Goal: Task Accomplishment & Management: Complete application form

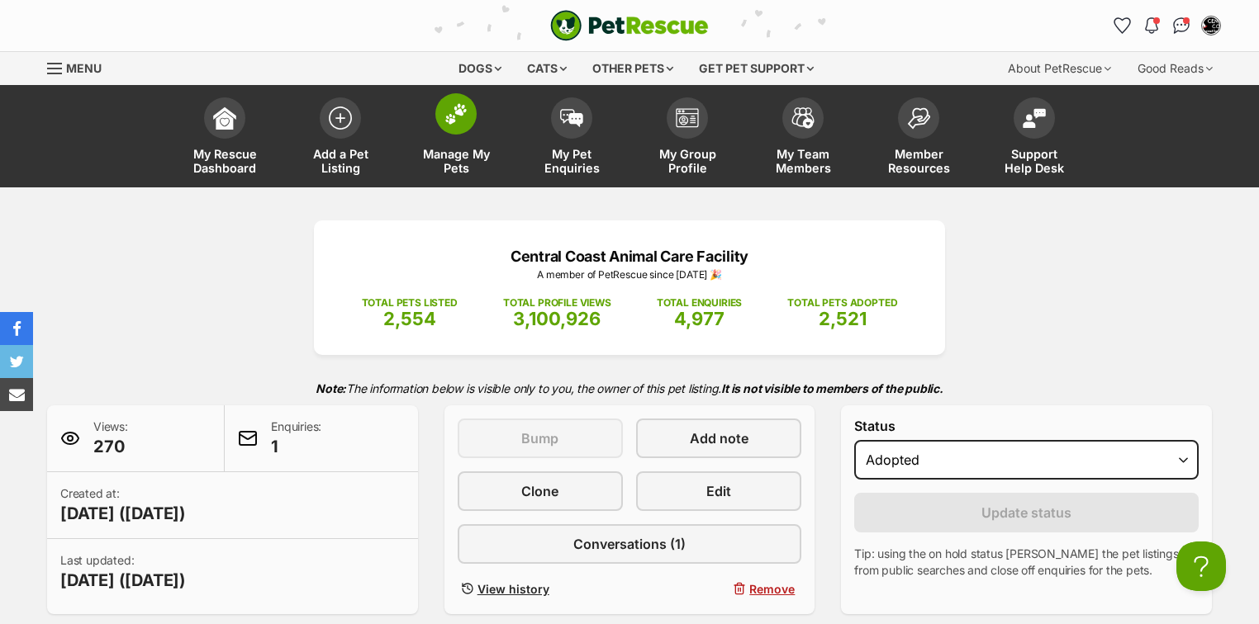
click at [448, 121] on img at bounding box center [455, 113] width 23 height 21
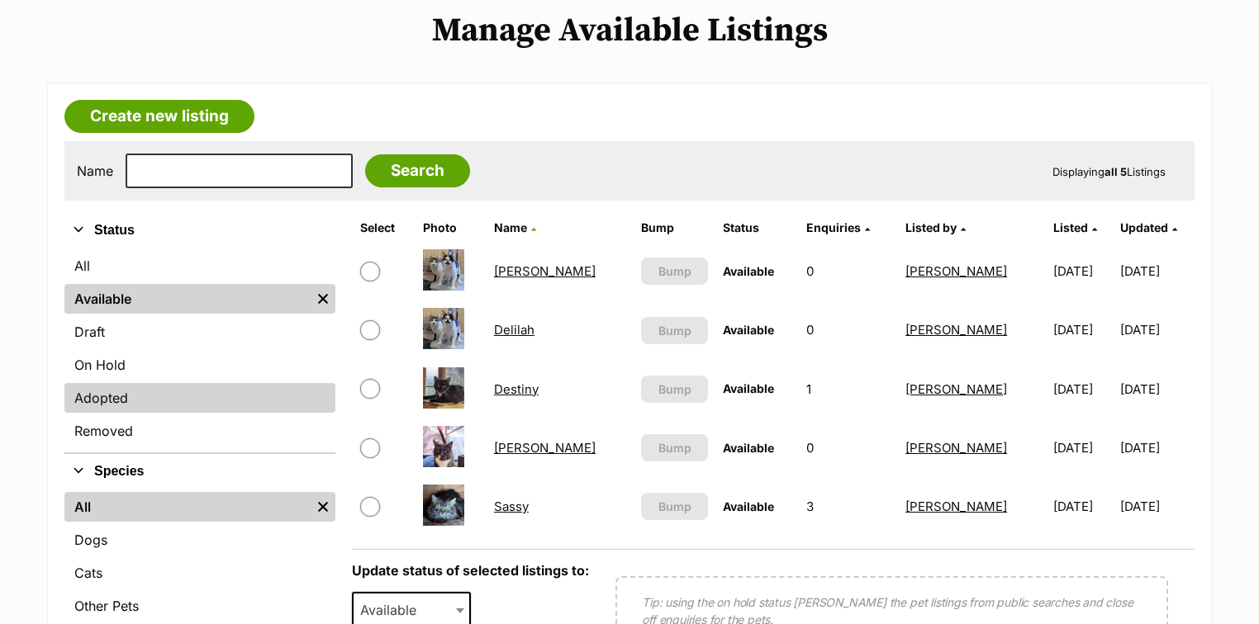
click at [104, 399] on link "Adopted" at bounding box center [199, 398] width 271 height 30
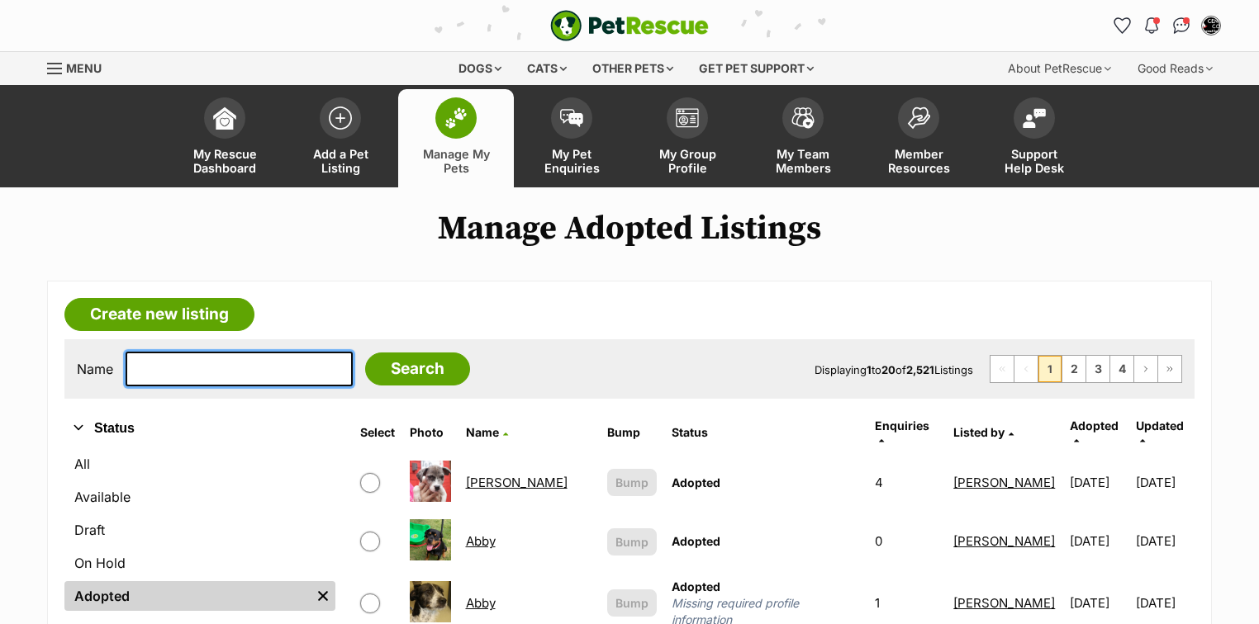
click at [224, 371] on input "text" at bounding box center [239, 369] width 227 height 35
type input "m"
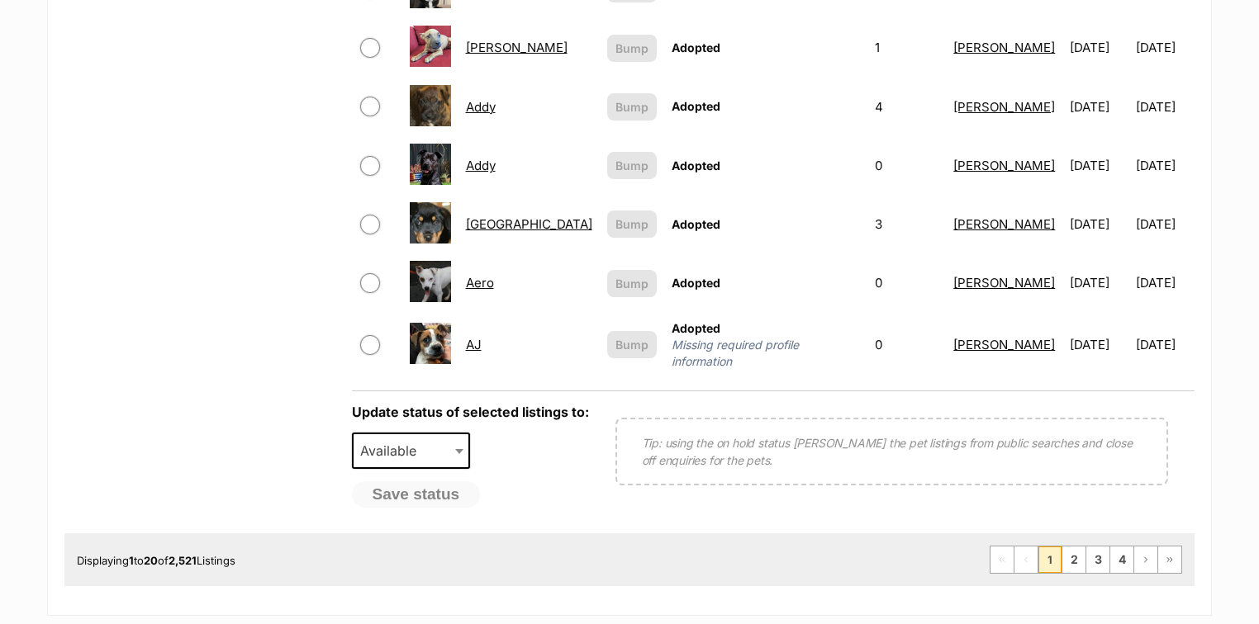
scroll to position [1321, 0]
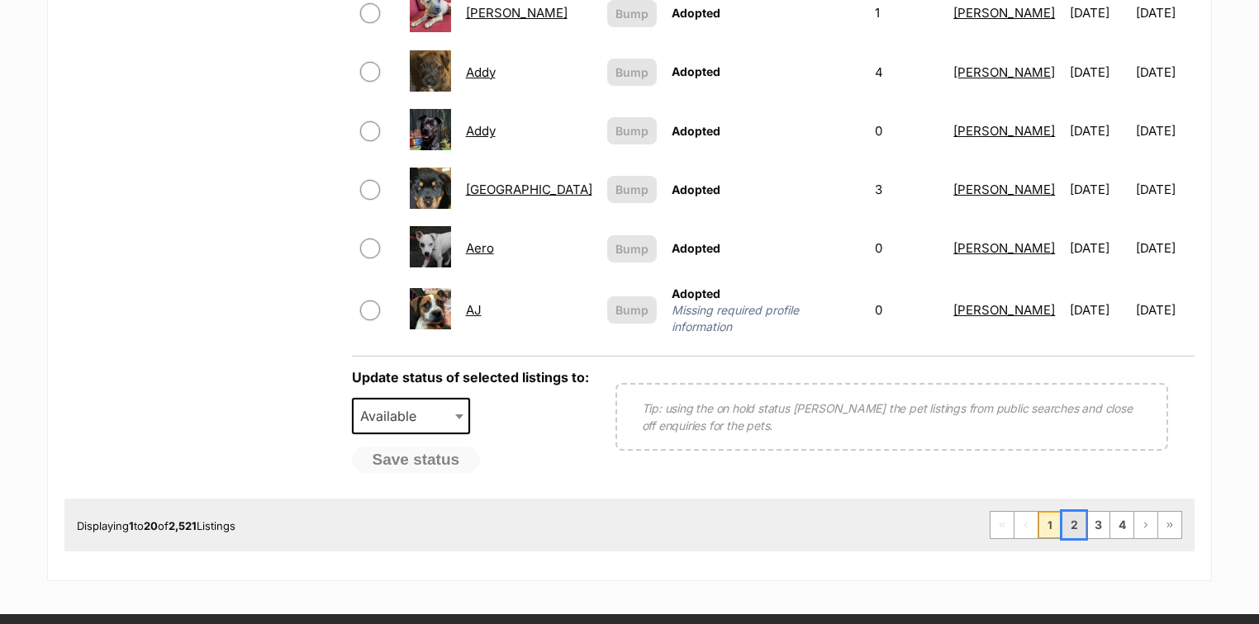
click at [1082, 512] on link "2" at bounding box center [1073, 525] width 23 height 26
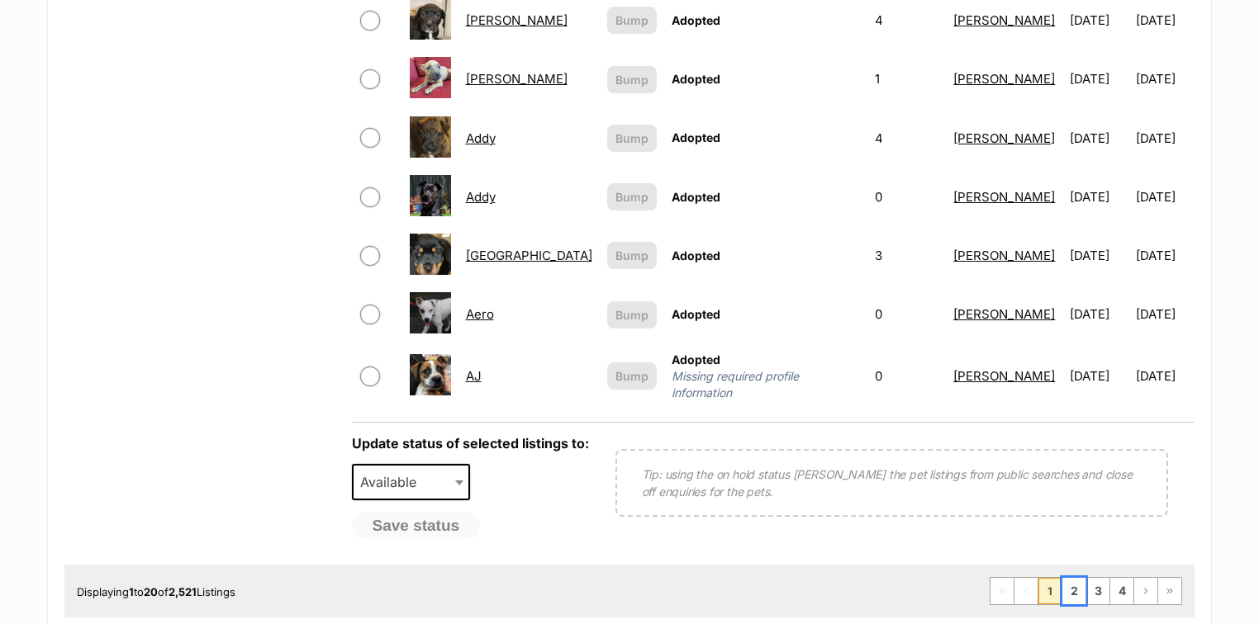
scroll to position [1057, 0]
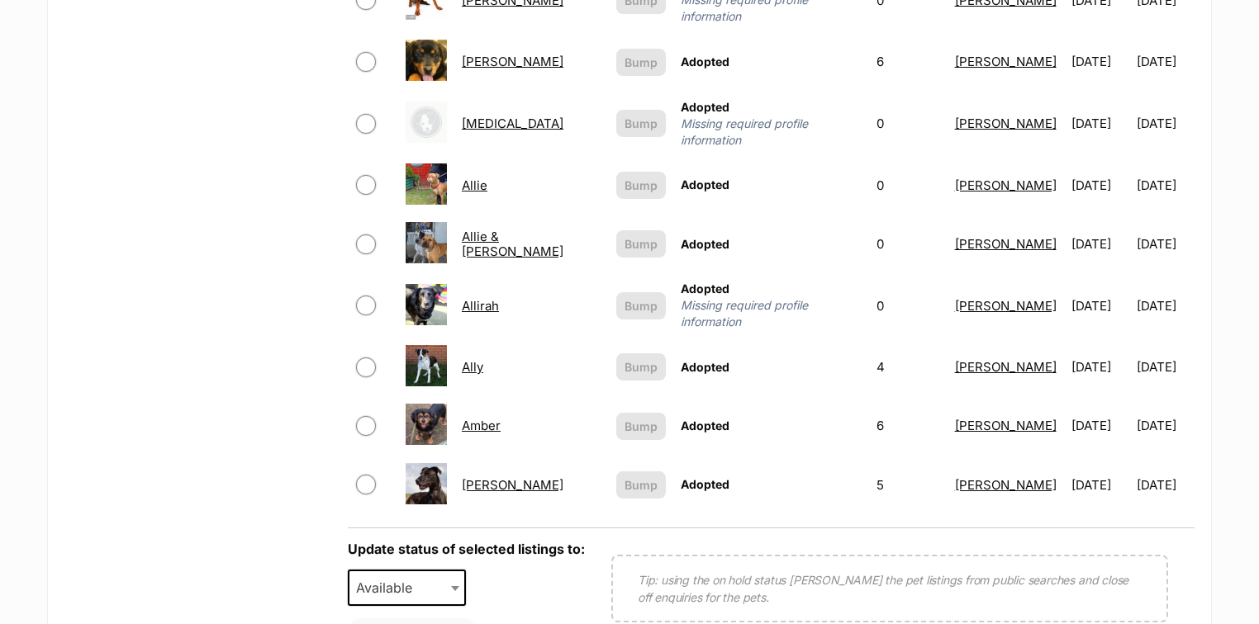
scroll to position [1189, 0]
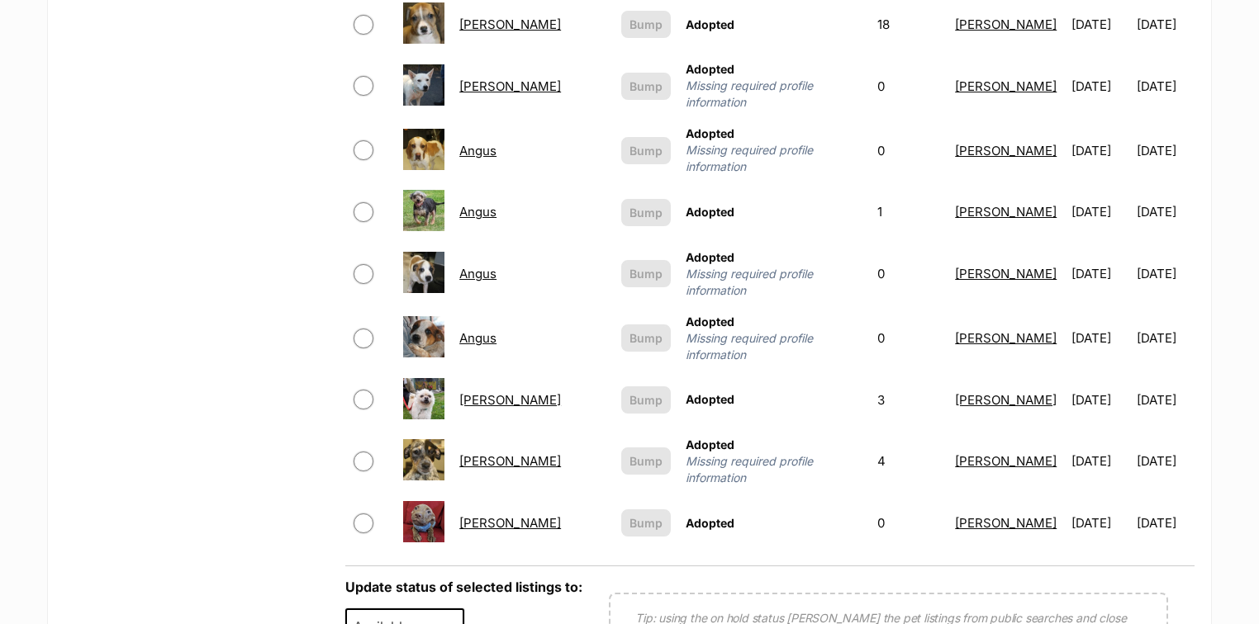
scroll to position [1123, 0]
click at [484, 391] on link "[PERSON_NAME]" at bounding box center [510, 399] width 102 height 16
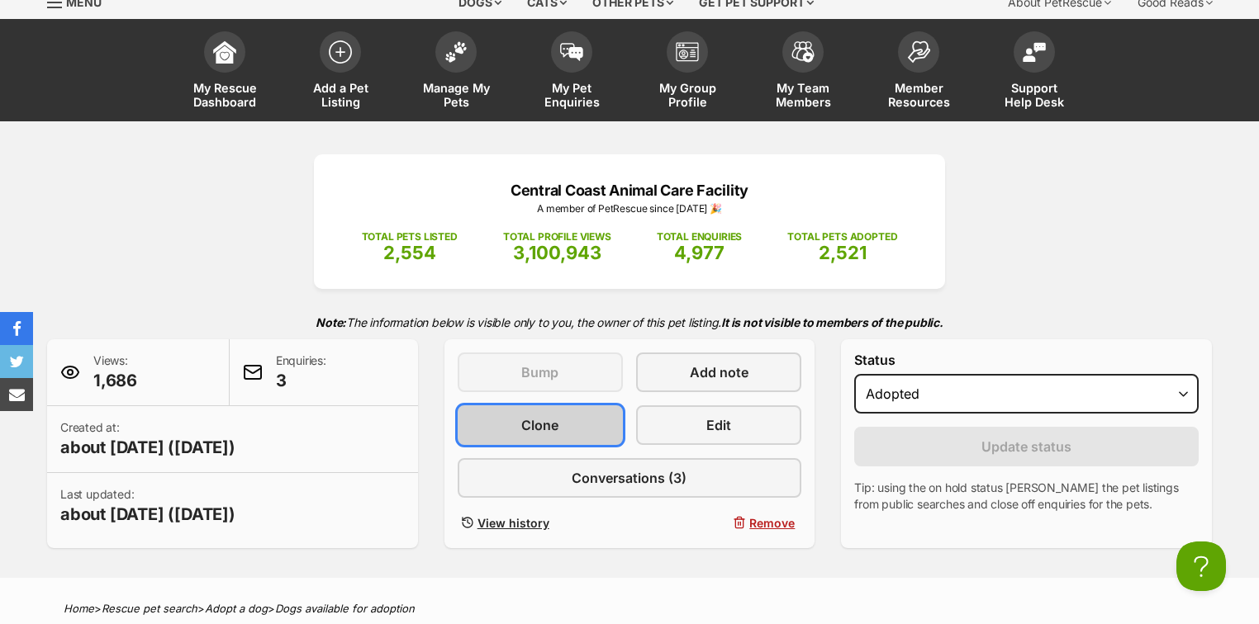
click at [512, 423] on link "Clone" at bounding box center [540, 426] width 165 height 40
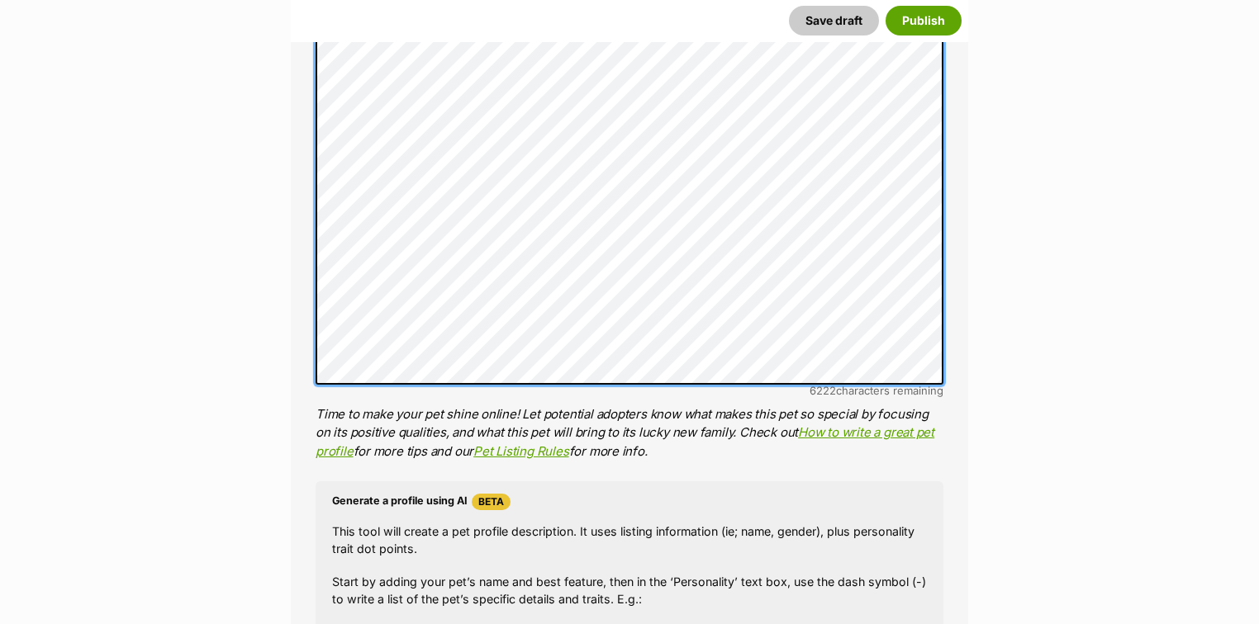
scroll to position [1255, 0]
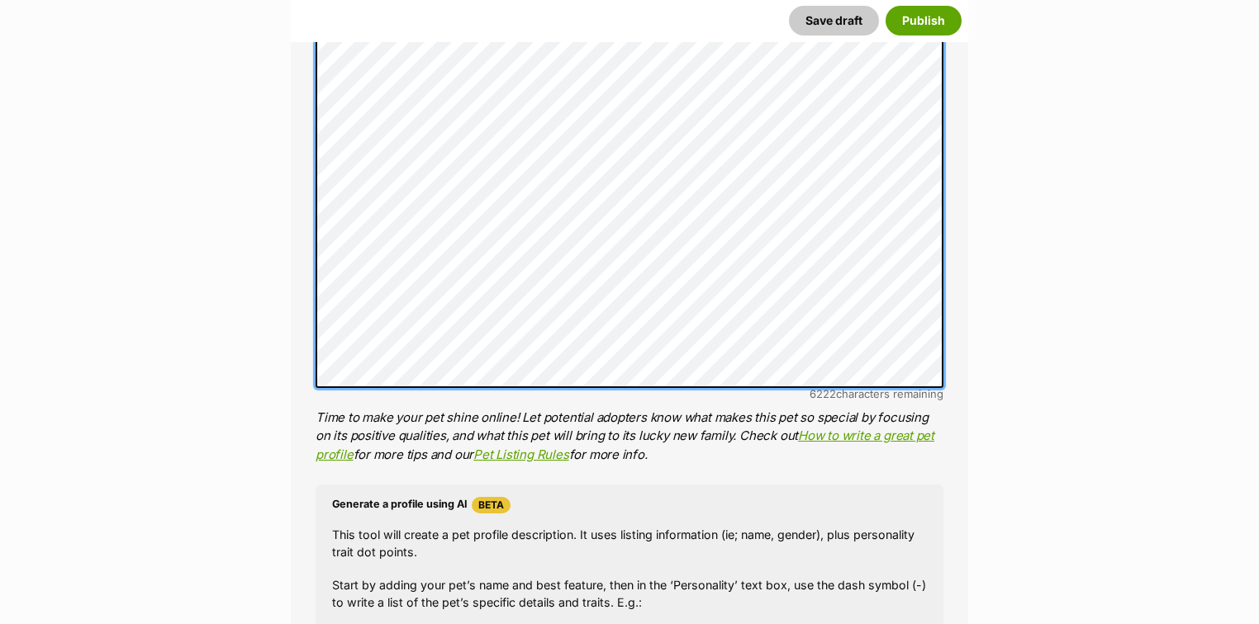
click at [294, 370] on div "About This Pet Name Henlo there, it looks like you might be using the pet name …" at bounding box center [629, 171] width 677 height 1604
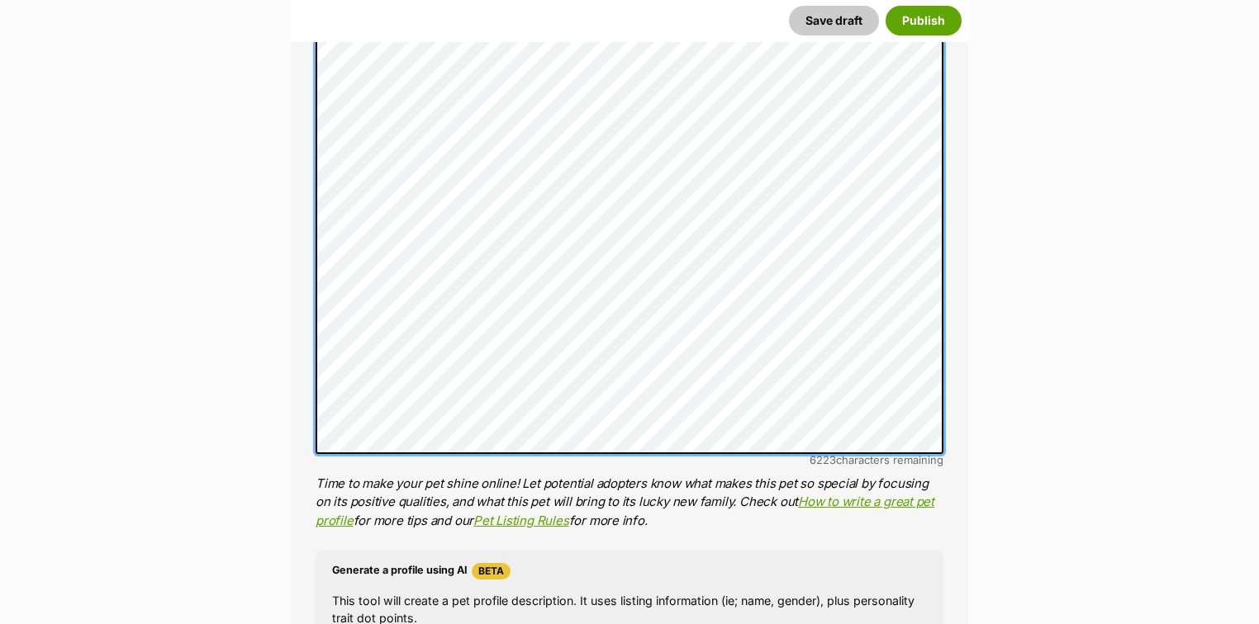
click at [314, 289] on div "About This Pet Name Henlo there, it looks like you might be using the pet name …" at bounding box center [629, 237] width 677 height 1604
click at [304, 246] on div "About This Pet Name Henlo there, it looks like you might be using the pet name …" at bounding box center [629, 237] width 677 height 1604
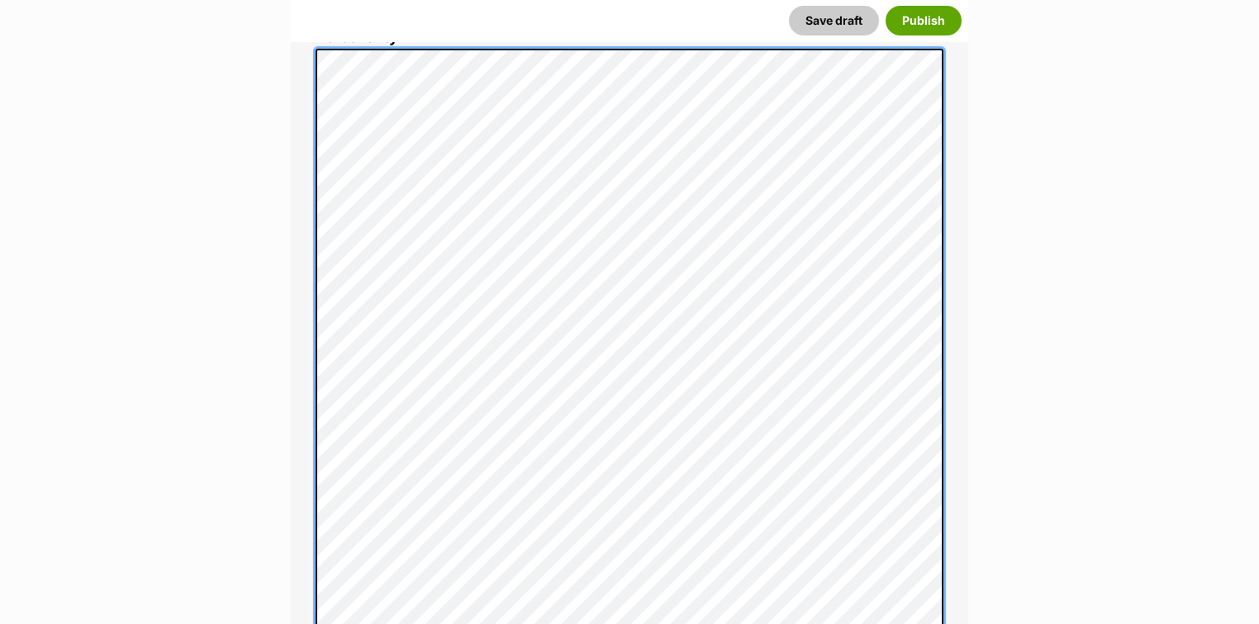
scroll to position [991, 0]
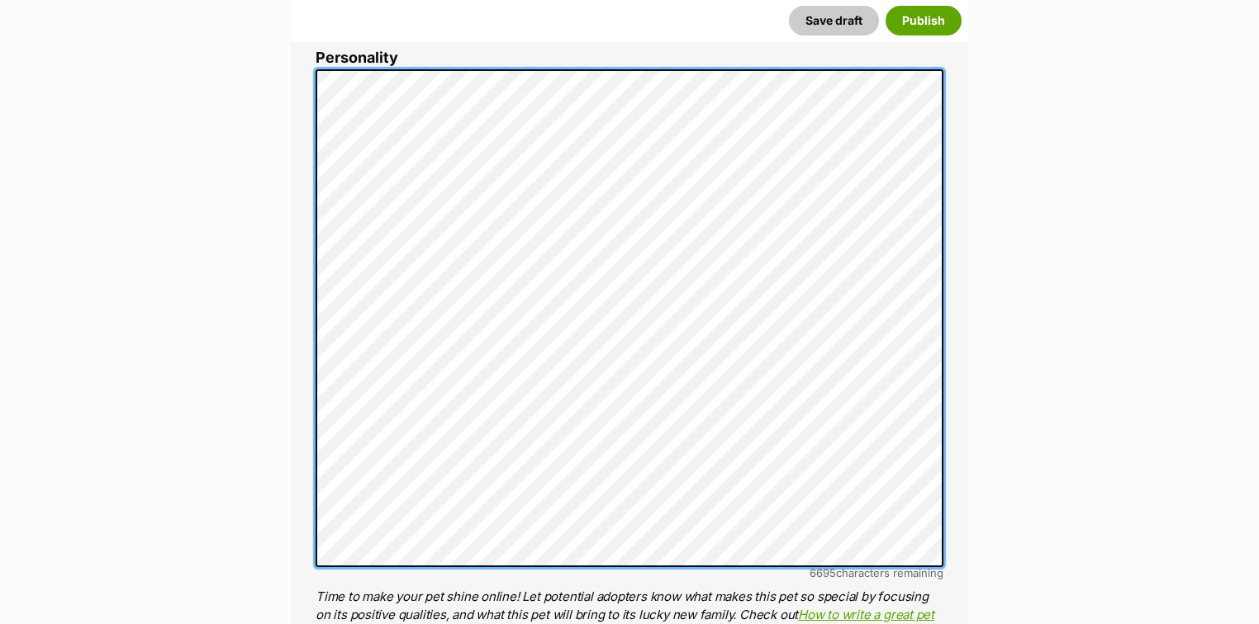
click at [313, 161] on div "About This Pet Name Henlo there, it looks like you might be using the pet name …" at bounding box center [629, 392] width 677 height 1519
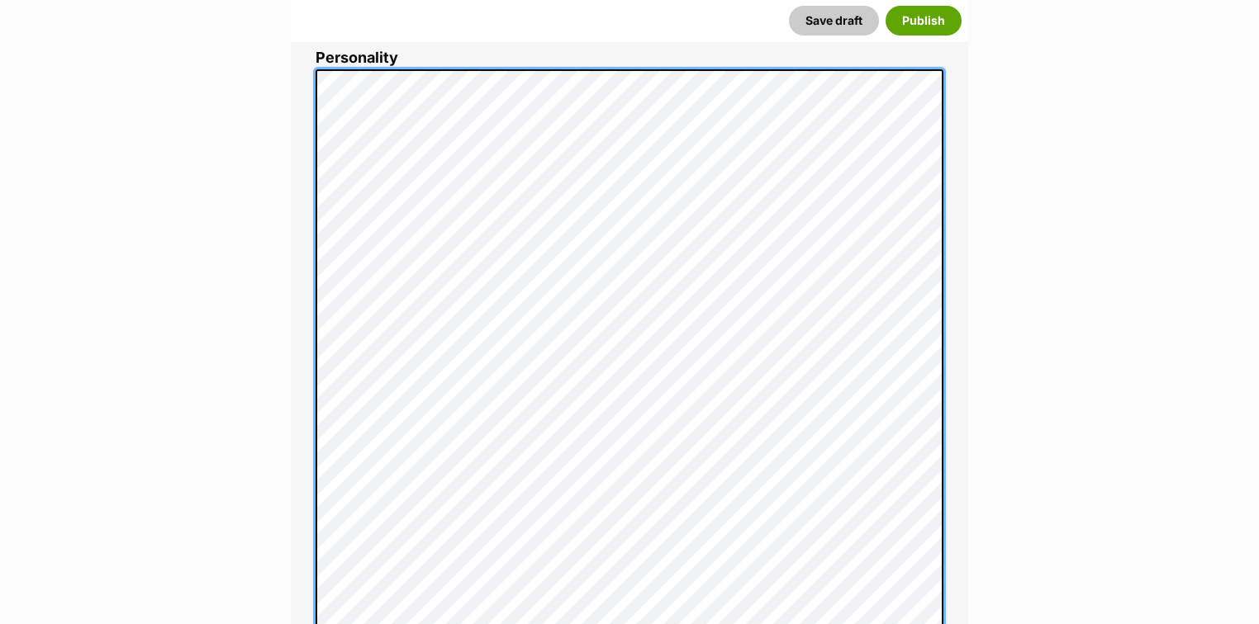
scroll to position [1057, 0]
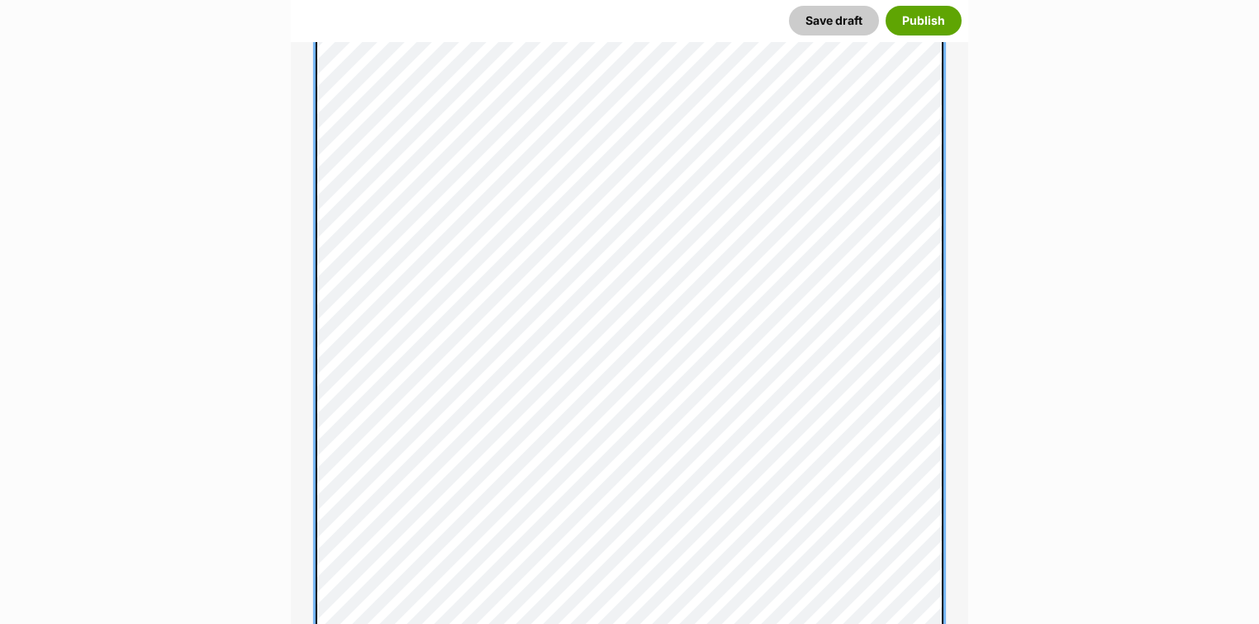
click at [309, 279] on div "About This Pet Name Henlo there, it looks like you might be using the pet name …" at bounding box center [629, 403] width 677 height 1673
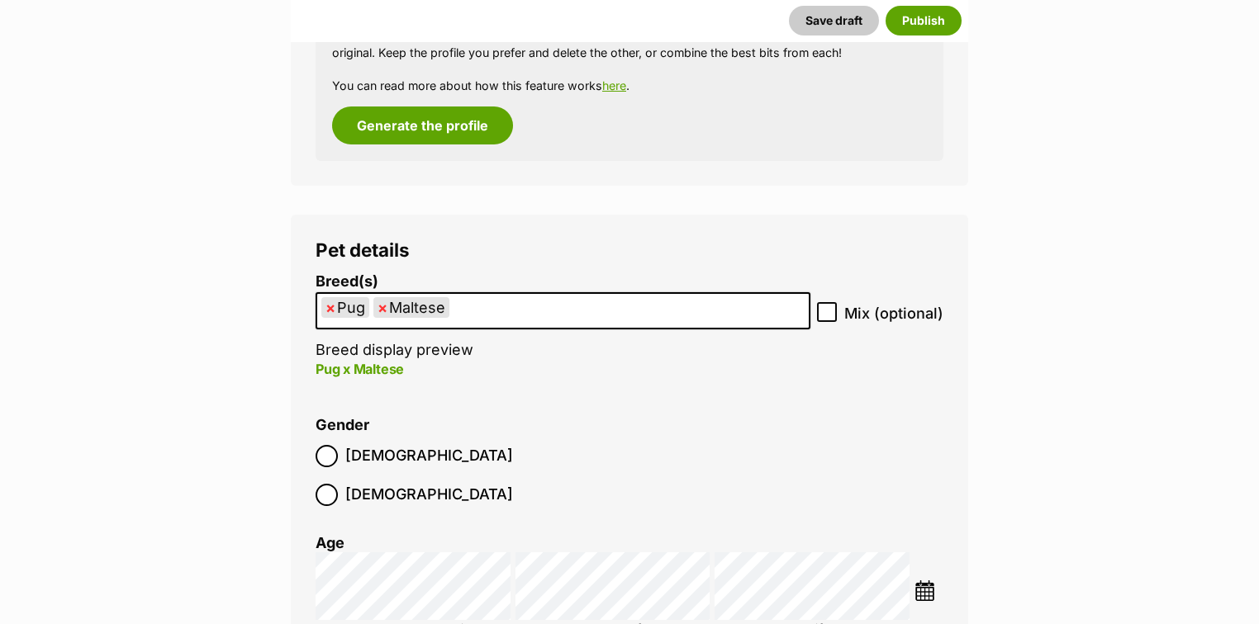
scroll to position [2180, 0]
click at [330, 307] on span "×" at bounding box center [330, 307] width 10 height 21
select select "138"
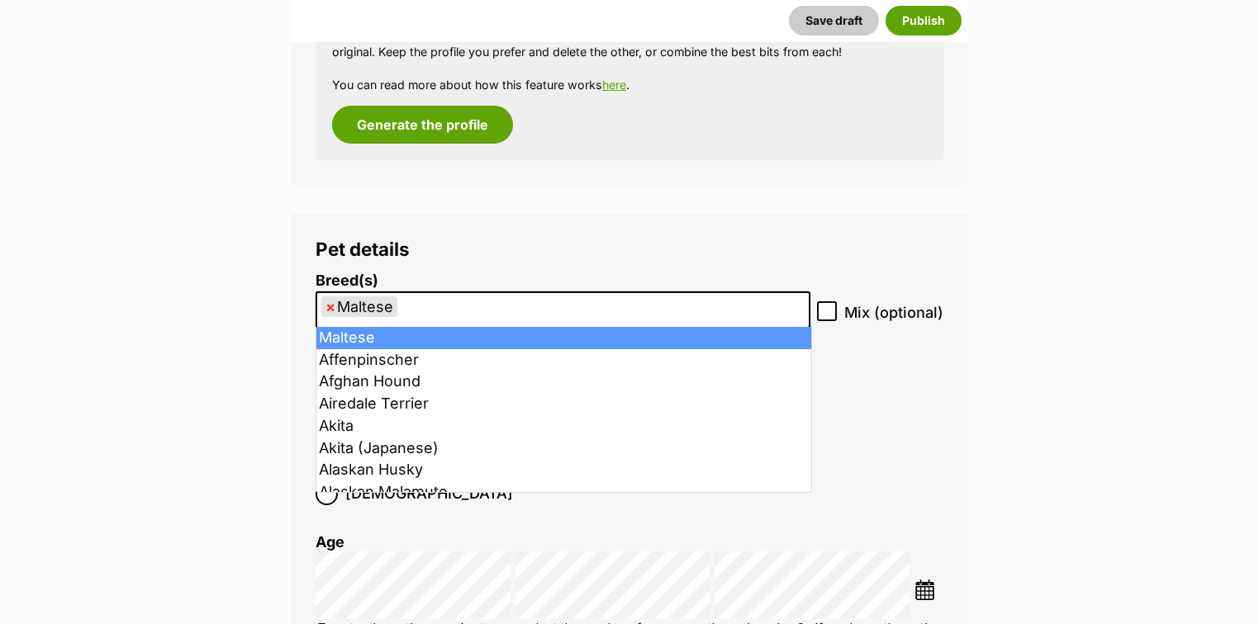
click at [330, 307] on span "×" at bounding box center [330, 307] width 10 height 21
select select
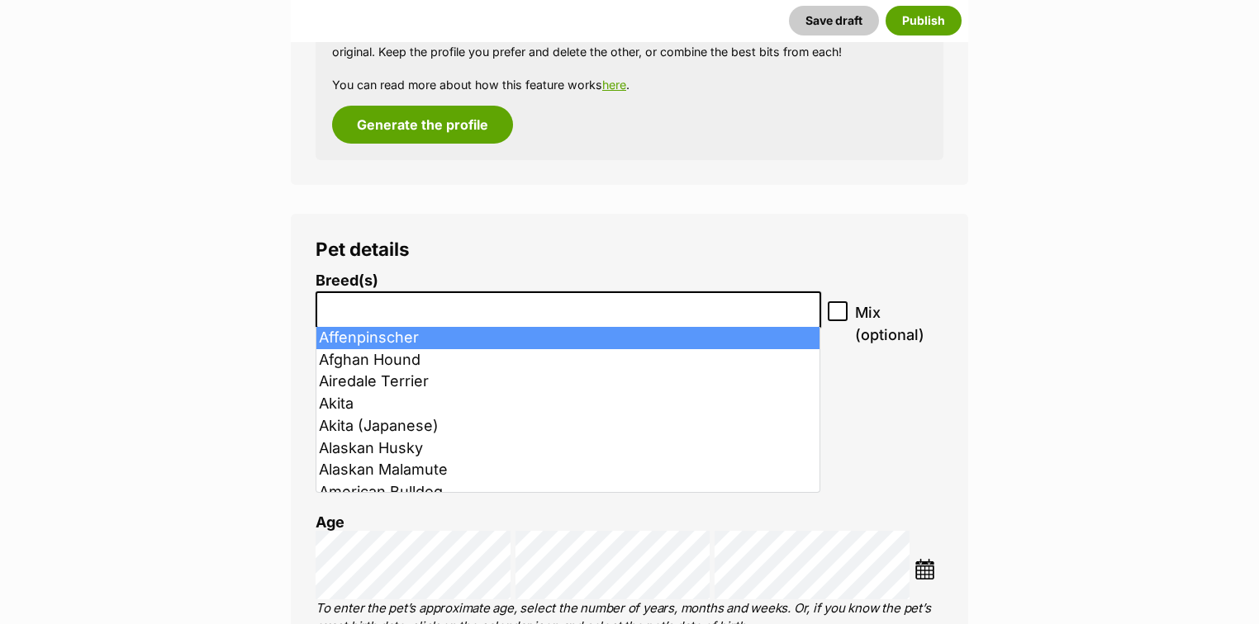
click at [331, 310] on input "search" at bounding box center [568, 305] width 494 height 17
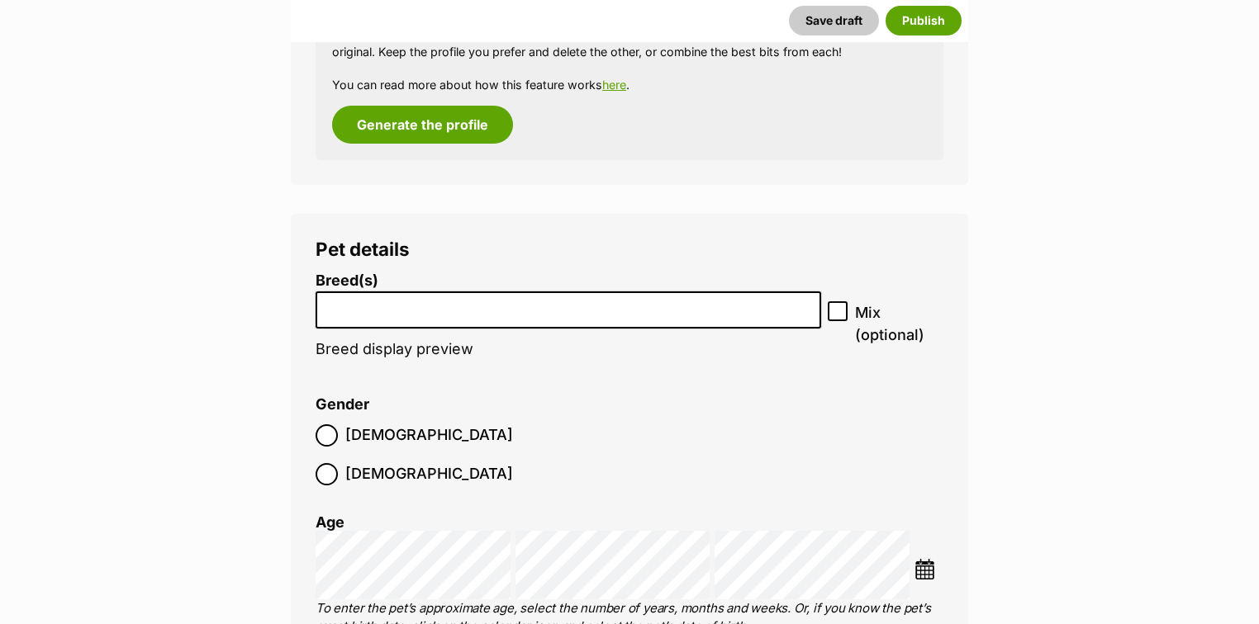
click at [332, 310] on input "search" at bounding box center [568, 305] width 494 height 17
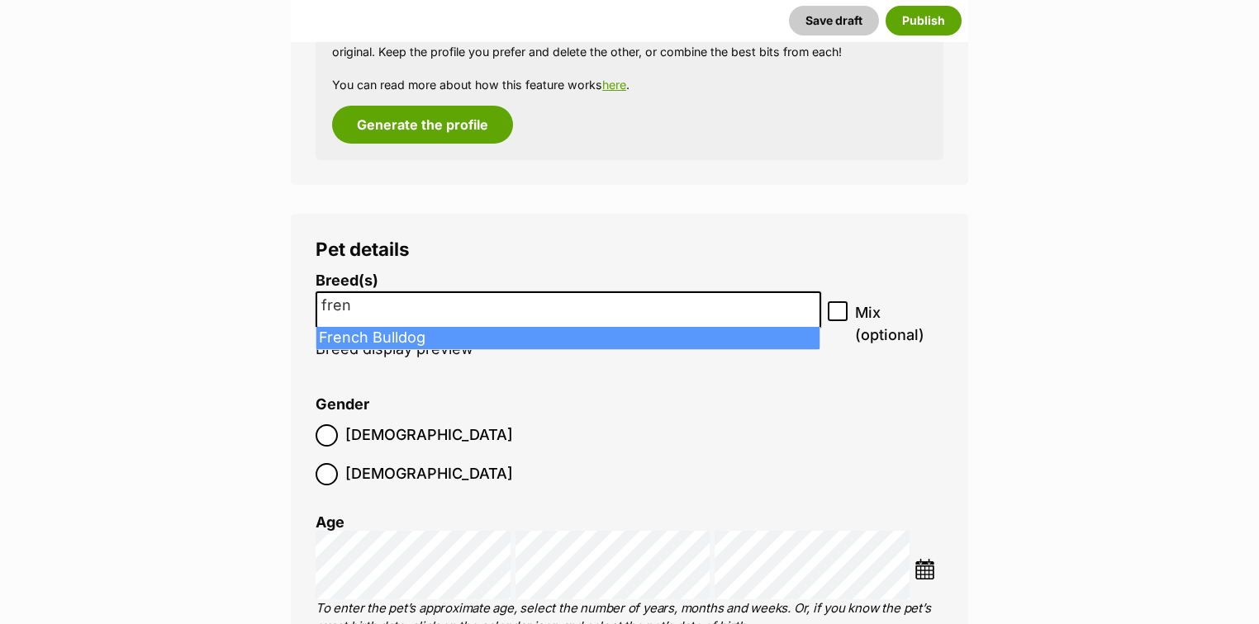
type input "fren"
select select "90"
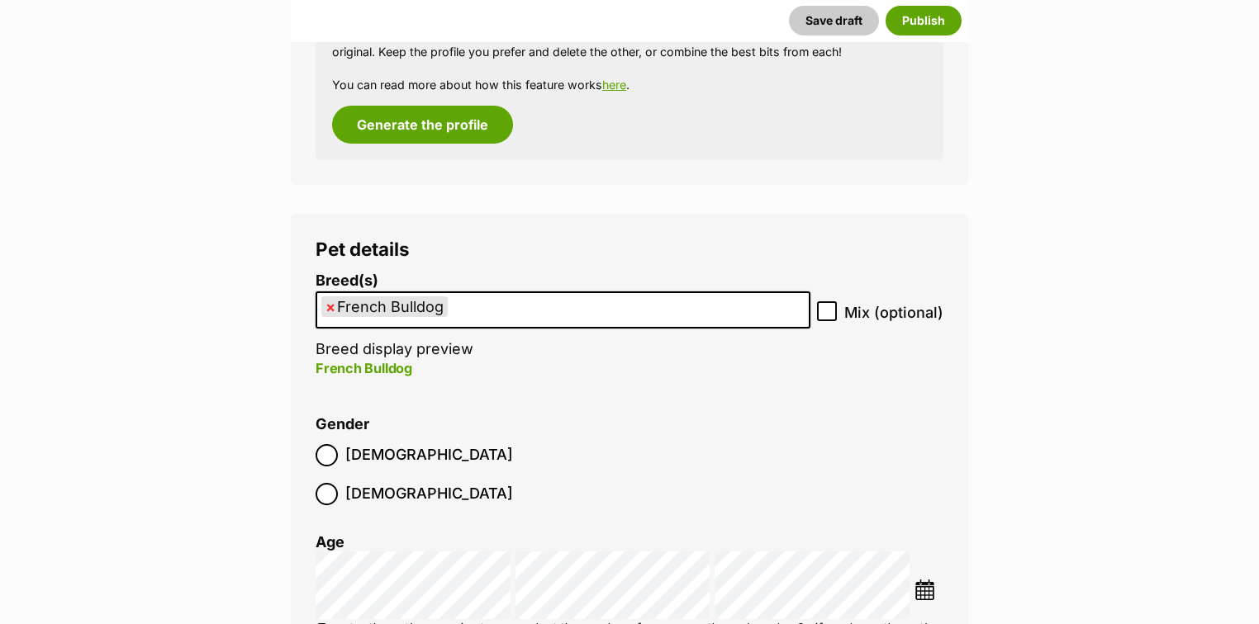
click at [922, 580] on img at bounding box center [924, 590] width 21 height 21
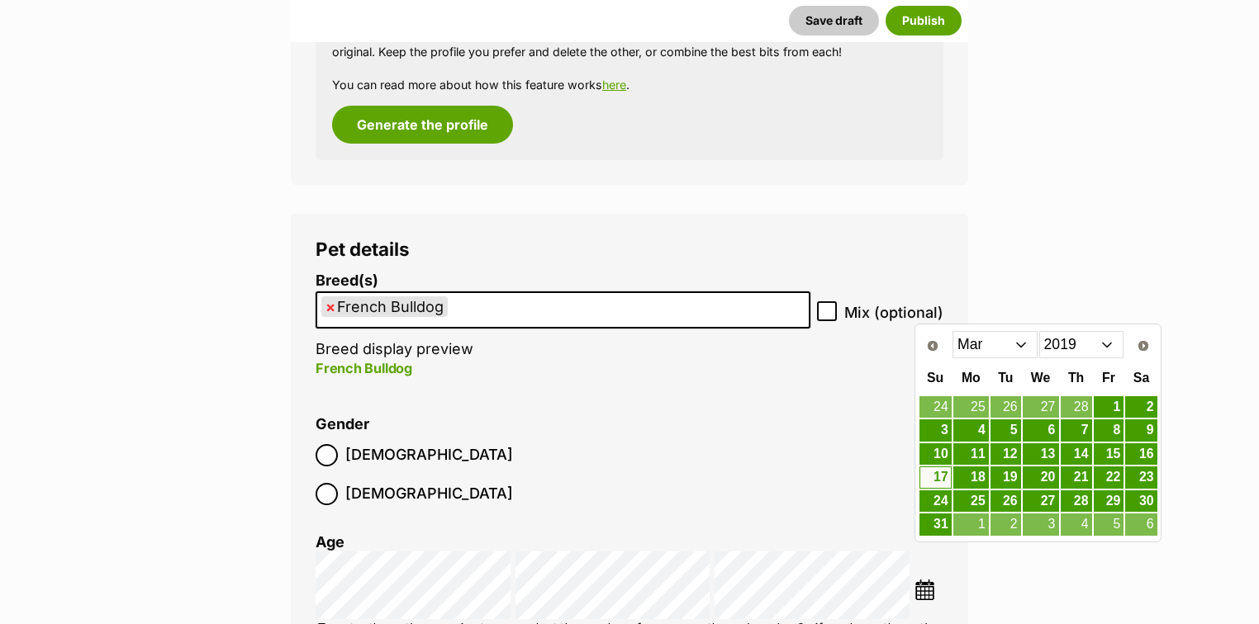
click at [1112, 344] on select "2009 2010 2011 2012 2013 2014 2015 2016 2017 2018 2019 2020 2021 2022 2023 2024…" at bounding box center [1081, 344] width 85 height 26
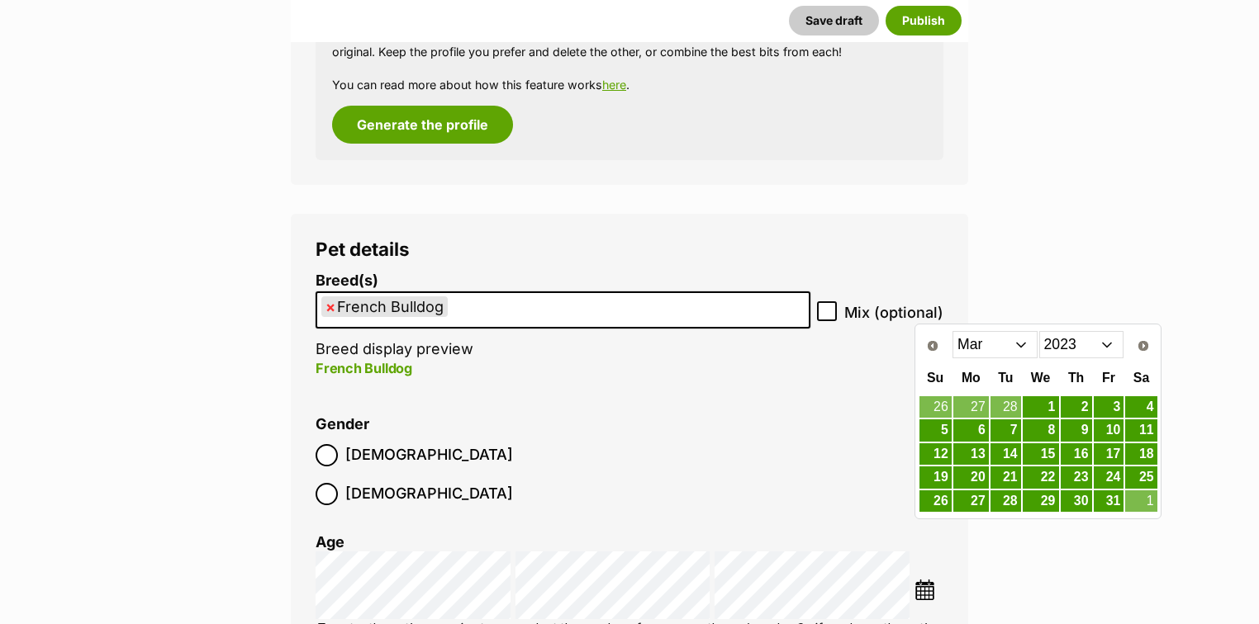
click at [1025, 346] on select "Jan Feb Mar Apr May Jun Jul Aug Sep Oct Nov Dec" at bounding box center [994, 344] width 85 height 26
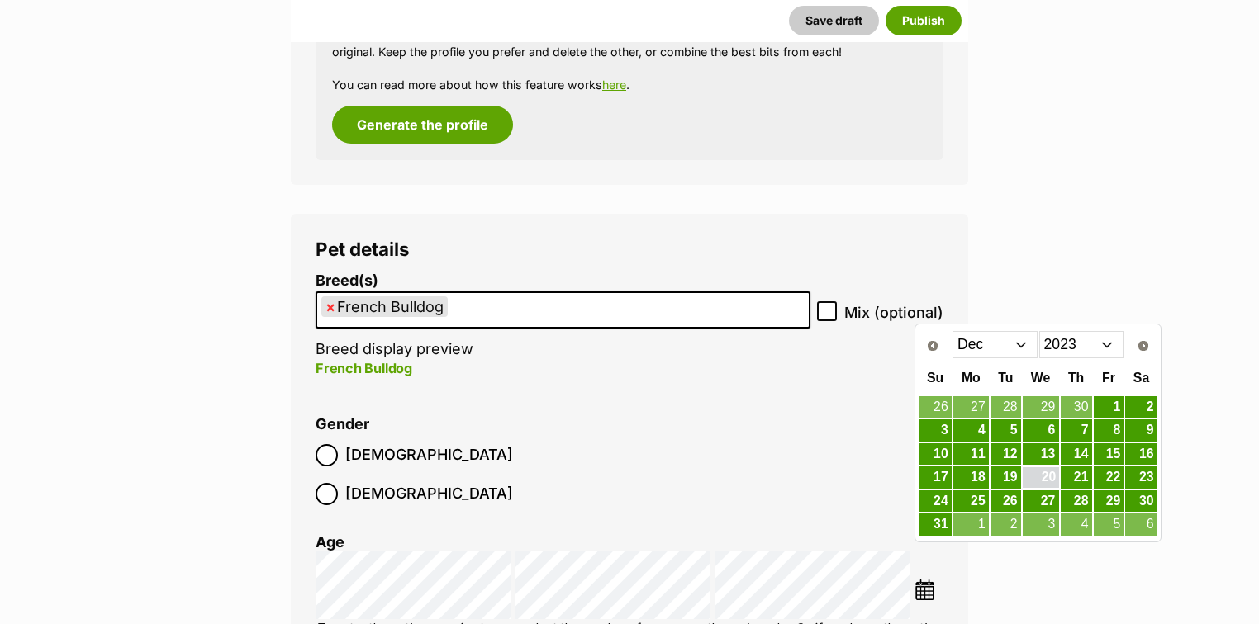
click at [1047, 476] on link "20" at bounding box center [1040, 477] width 36 height 21
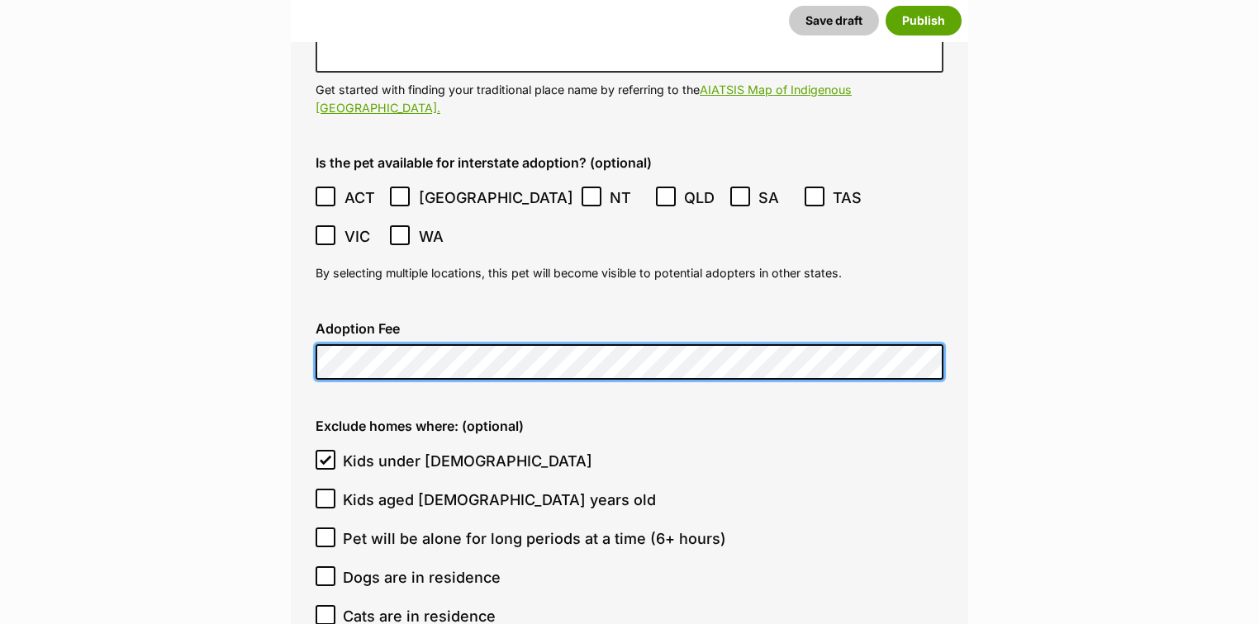
scroll to position [4427, 0]
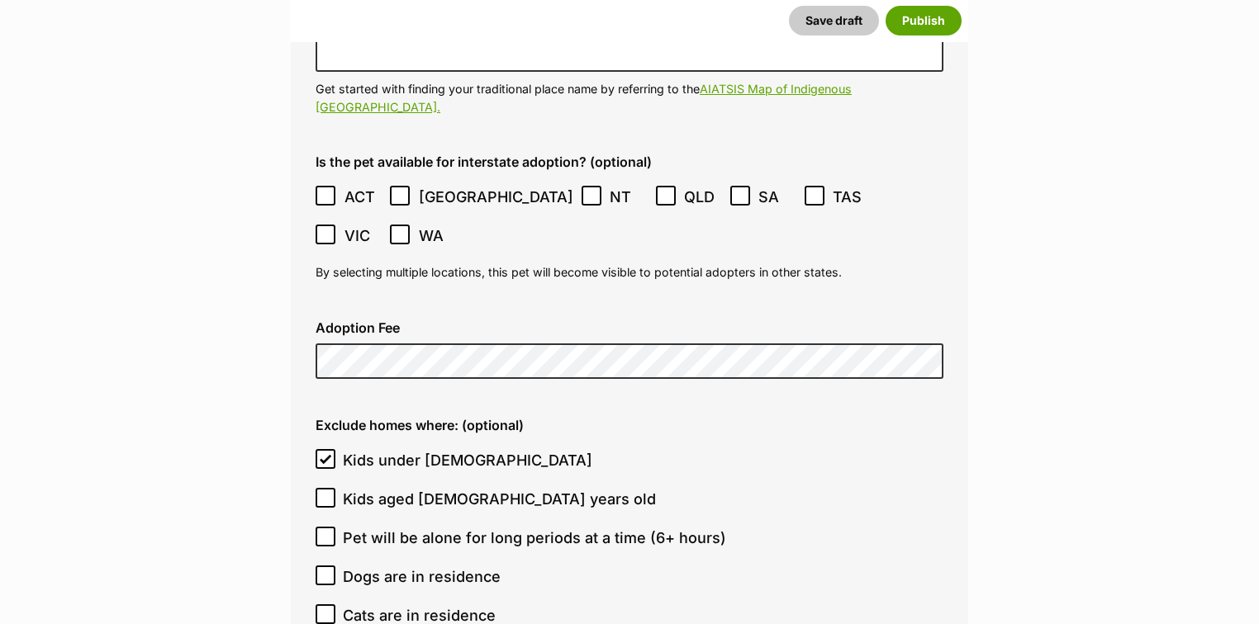
click at [328, 453] on icon at bounding box center [326, 459] width 12 height 12
click at [328, 449] on input "Kids under 5 years old" at bounding box center [326, 459] width 20 height 20
checkbox input "false"
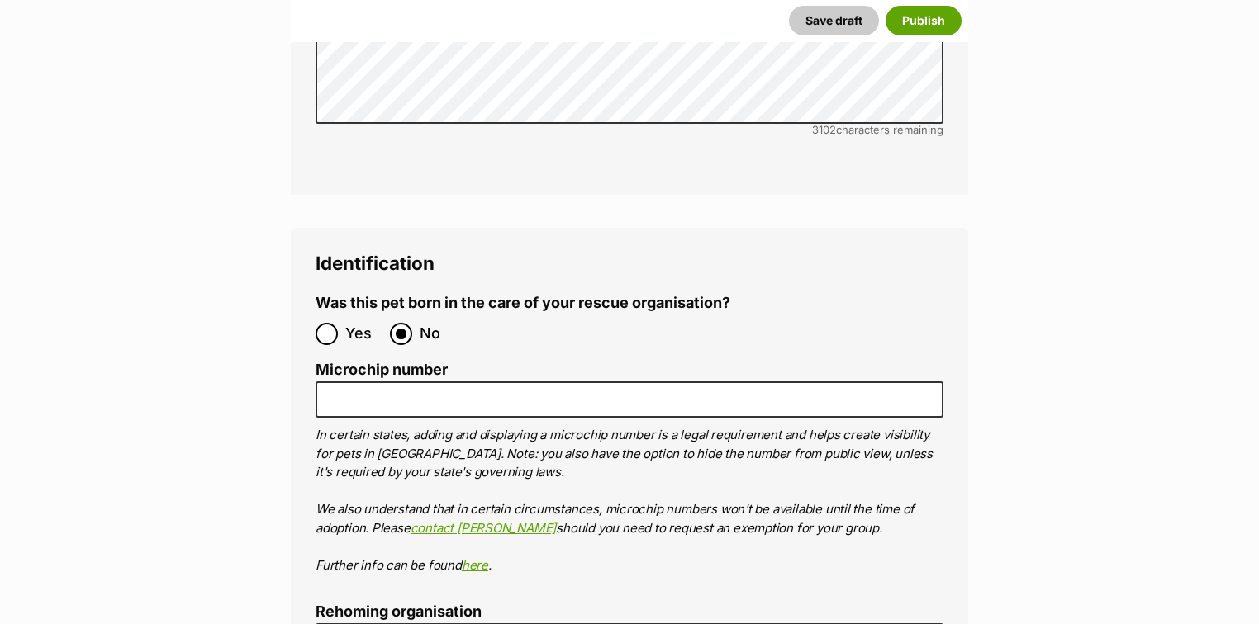
scroll to position [5550, 0]
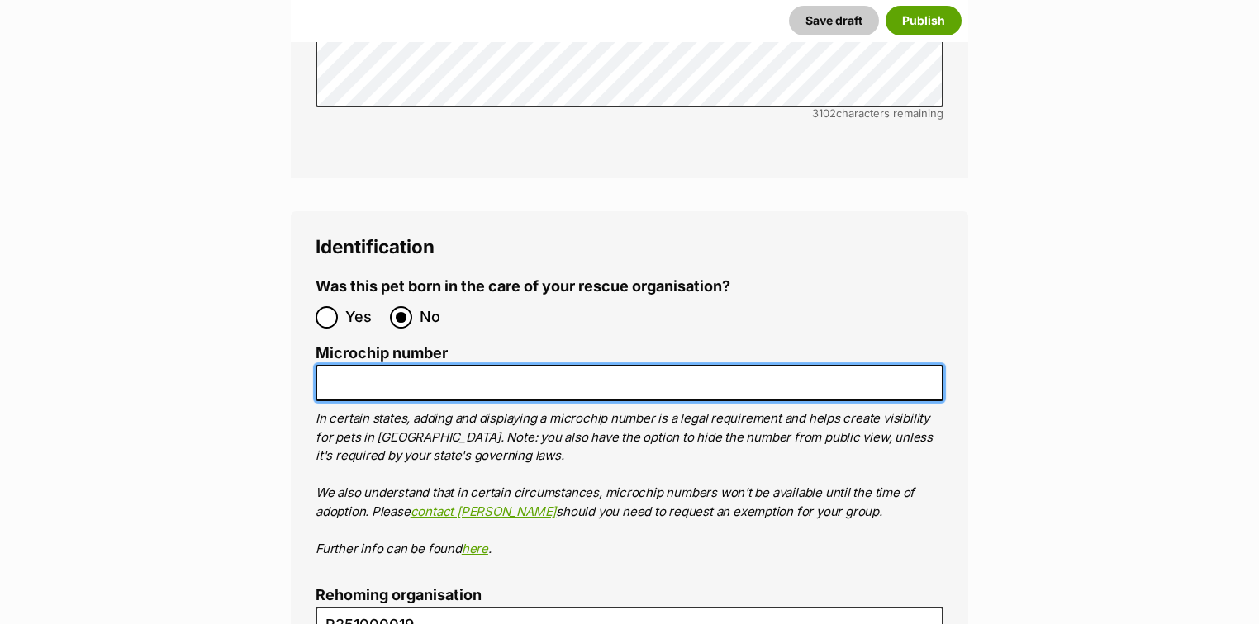
click at [431, 365] on input "Microchip number" at bounding box center [630, 383] width 628 height 37
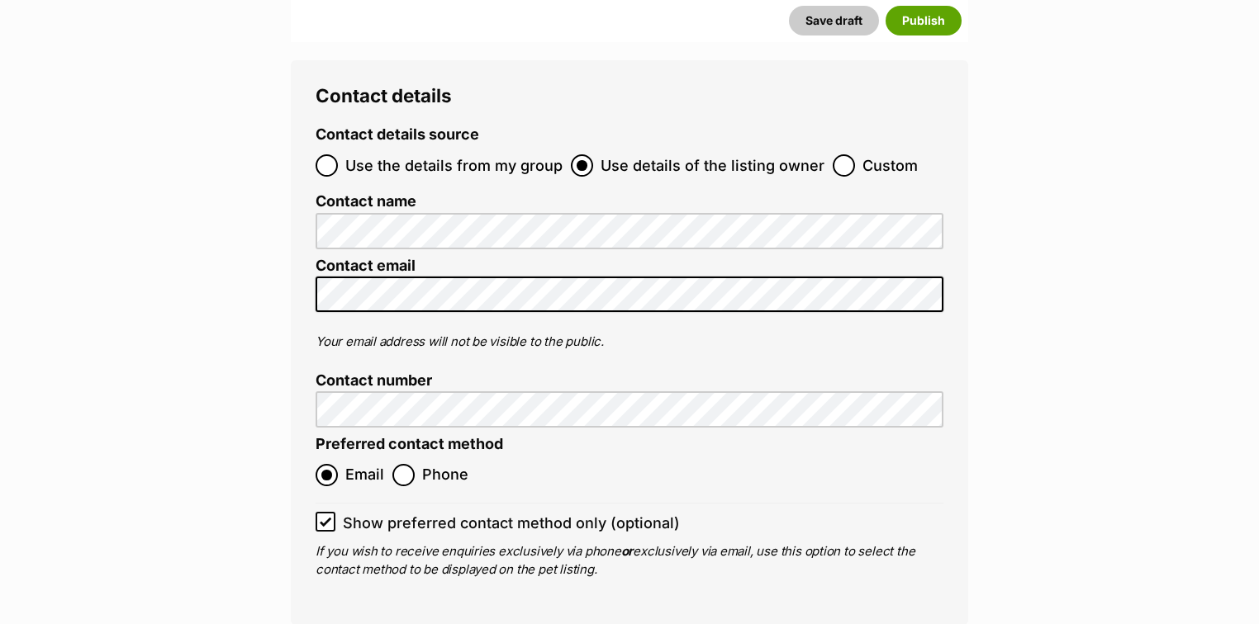
scroll to position [6541, 0]
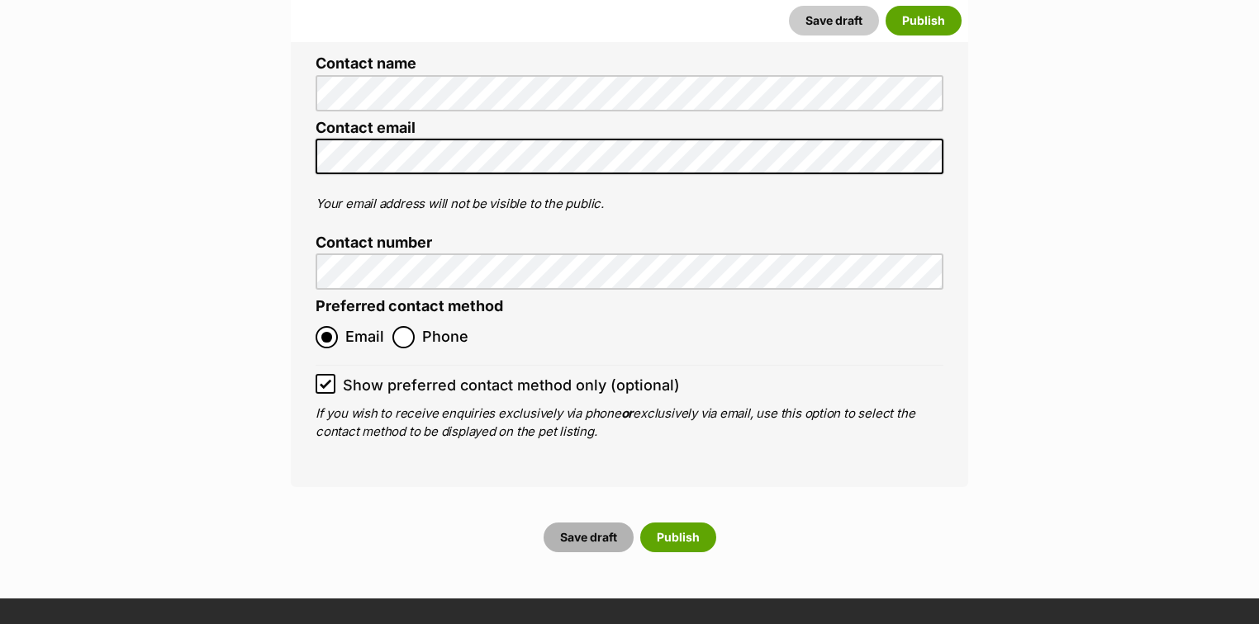
type input "991003002738389"
click at [597, 523] on button "Save draft" at bounding box center [588, 538] width 90 height 30
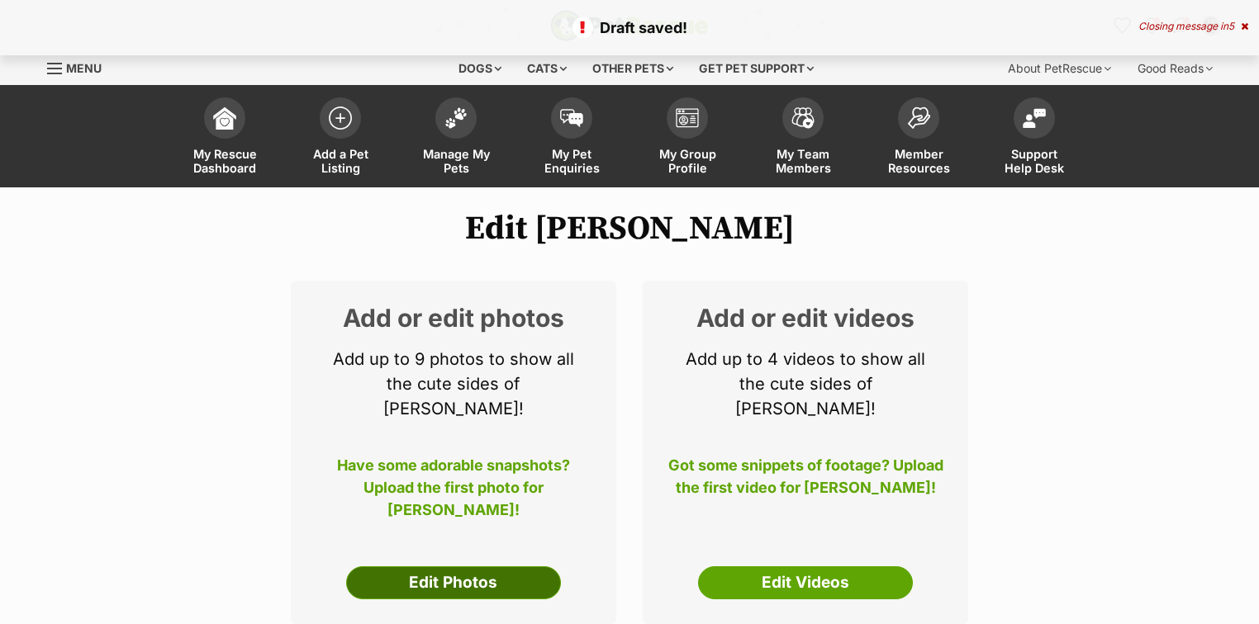
click at [479, 567] on link "Edit Photos" at bounding box center [453, 583] width 215 height 33
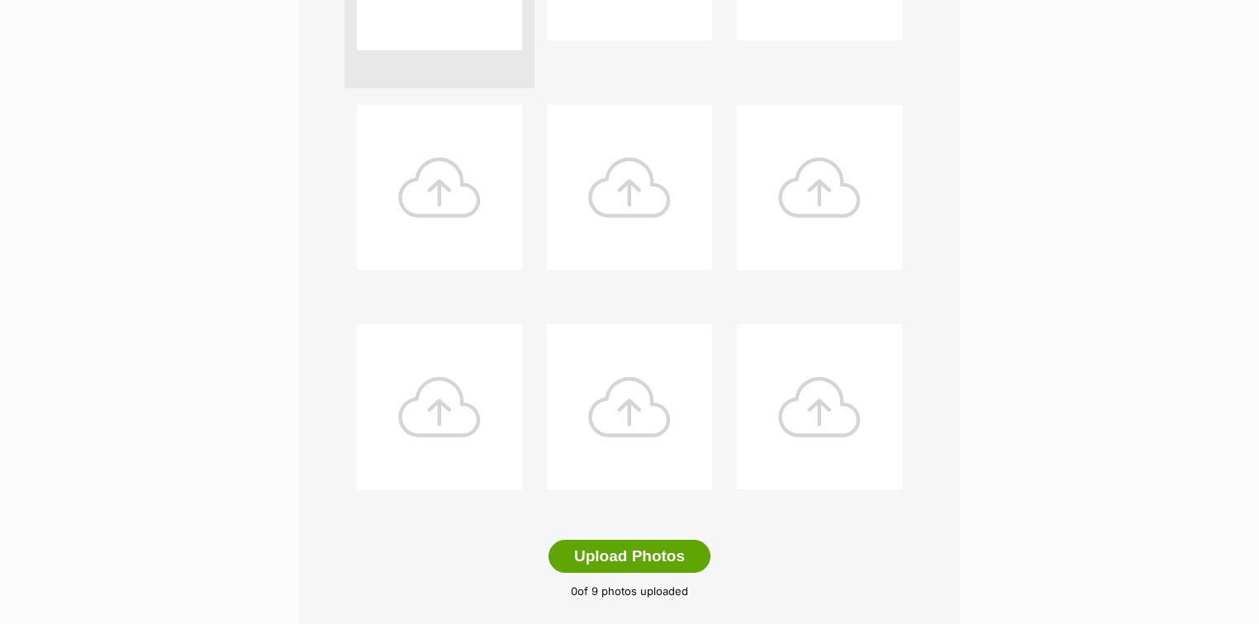
scroll to position [595, 0]
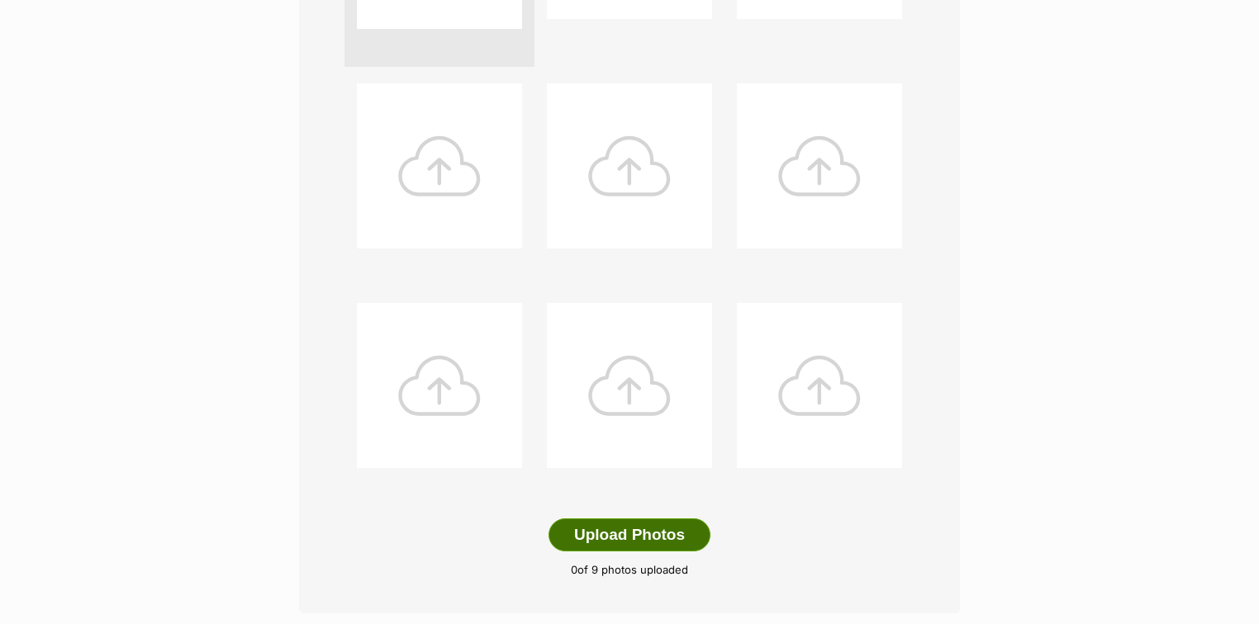
click at [657, 529] on button "Upload Photos" at bounding box center [629, 535] width 162 height 33
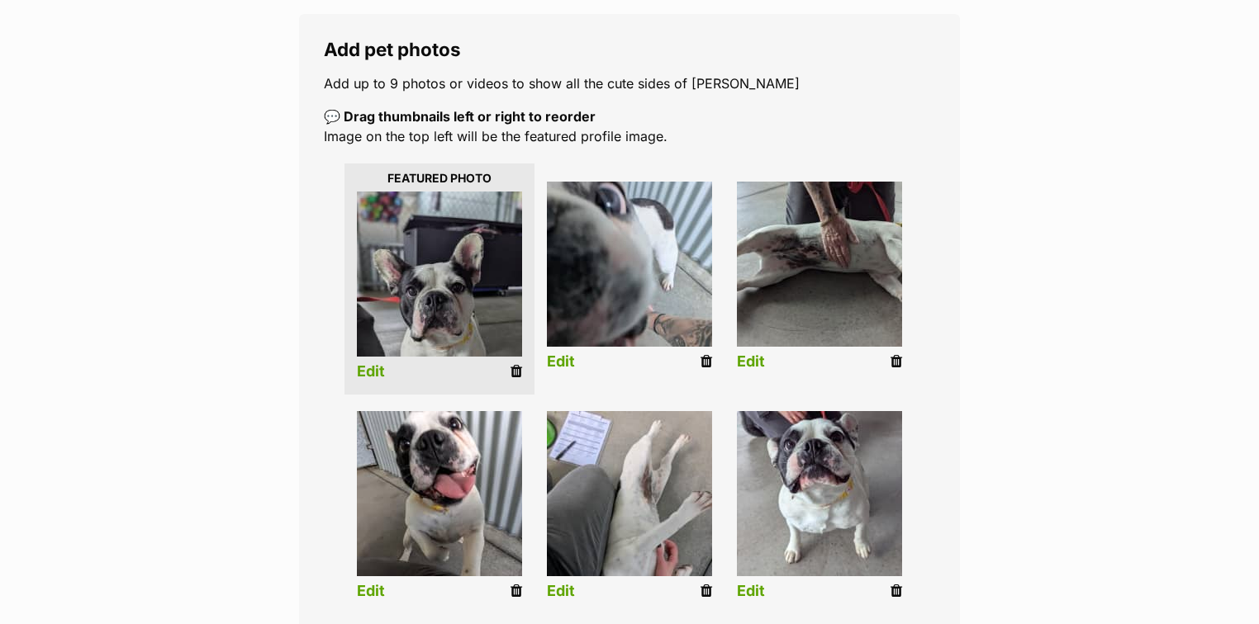
scroll to position [255, 0]
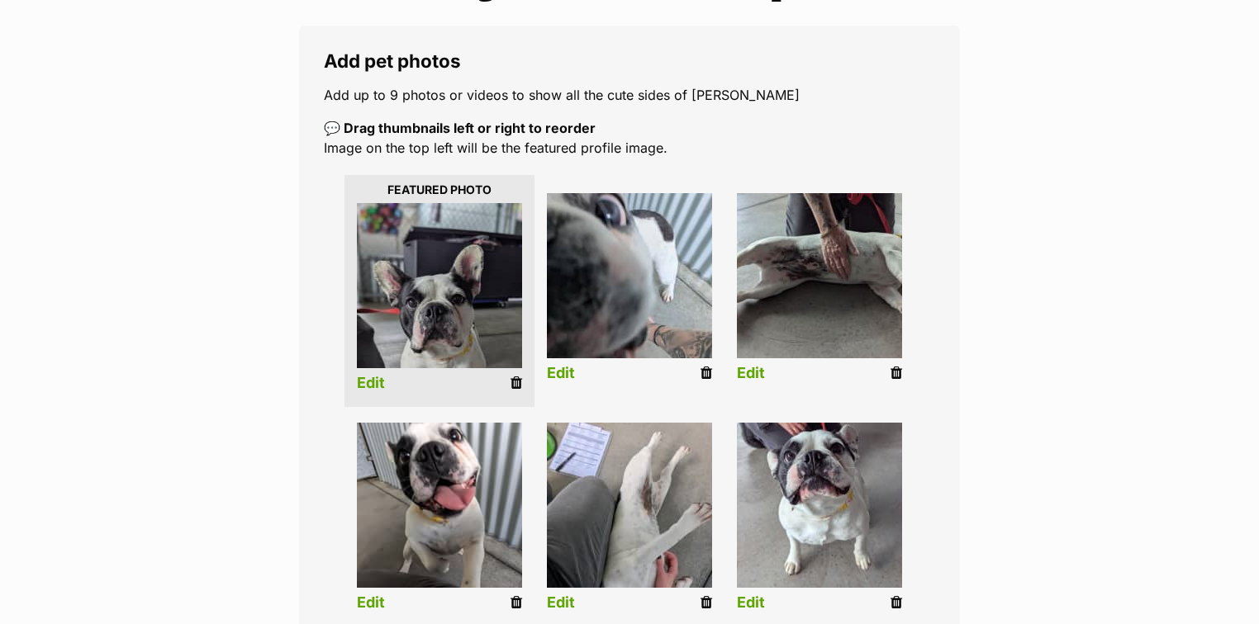
click at [367, 386] on link "Edit" at bounding box center [371, 383] width 28 height 17
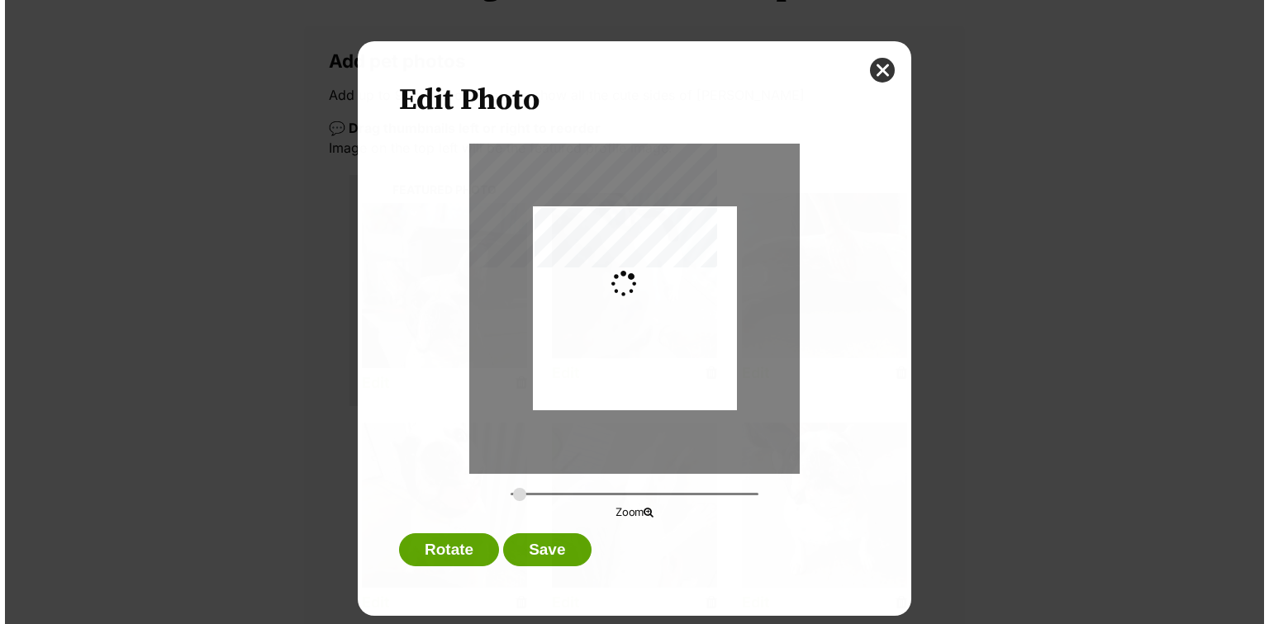
scroll to position [0, 0]
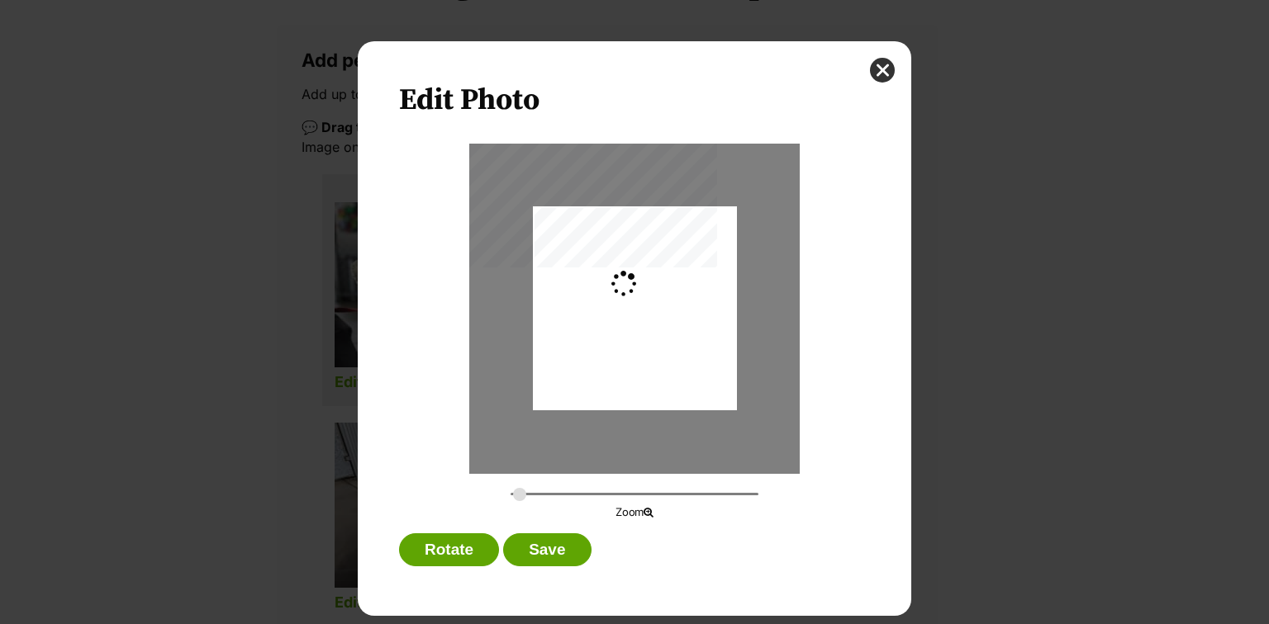
type input "0.2744"
drag, startPoint x: 677, startPoint y: 363, endPoint x: 679, endPoint y: 377, distance: 13.3
click at [679, 377] on div "Dialog Window - Close (Press escape to close)" at bounding box center [635, 322] width 204 height 324
click at [534, 541] on button "Save" at bounding box center [547, 550] width 88 height 33
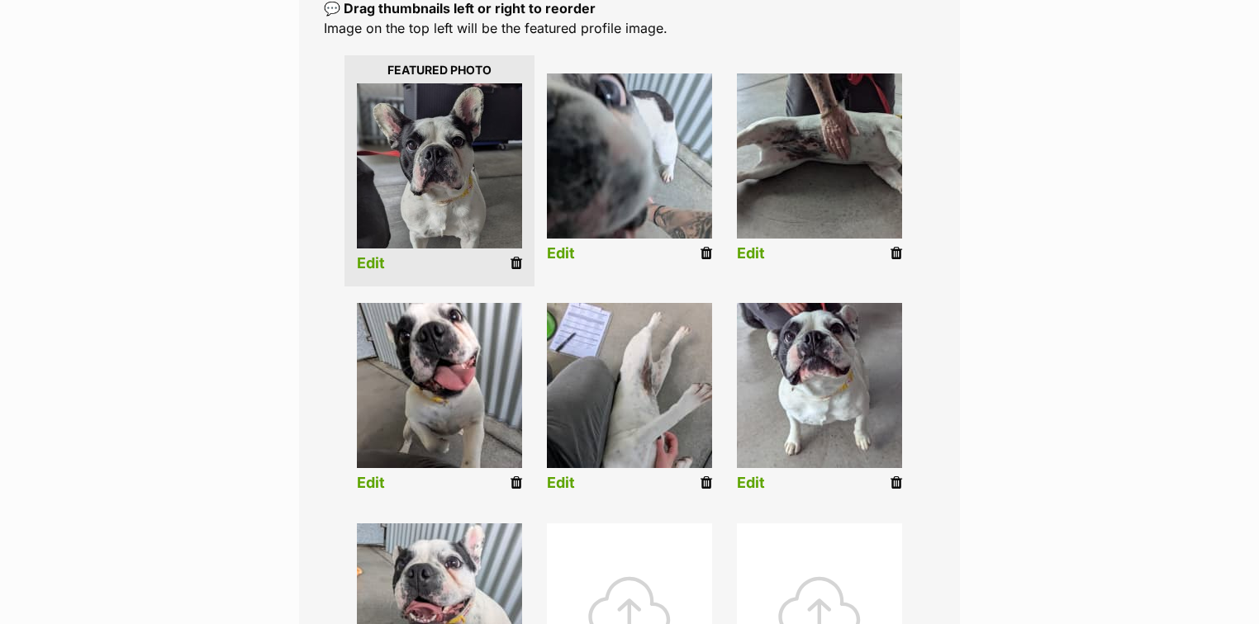
scroll to position [387, 0]
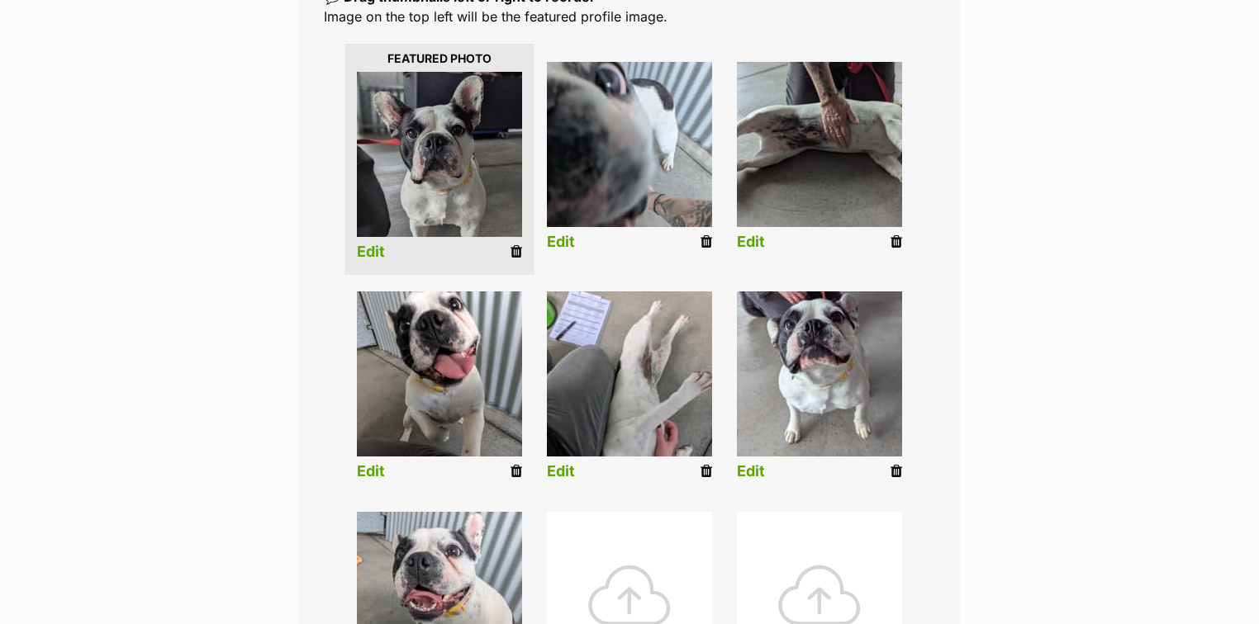
click at [561, 472] on link "Edit" at bounding box center [561, 471] width 28 height 17
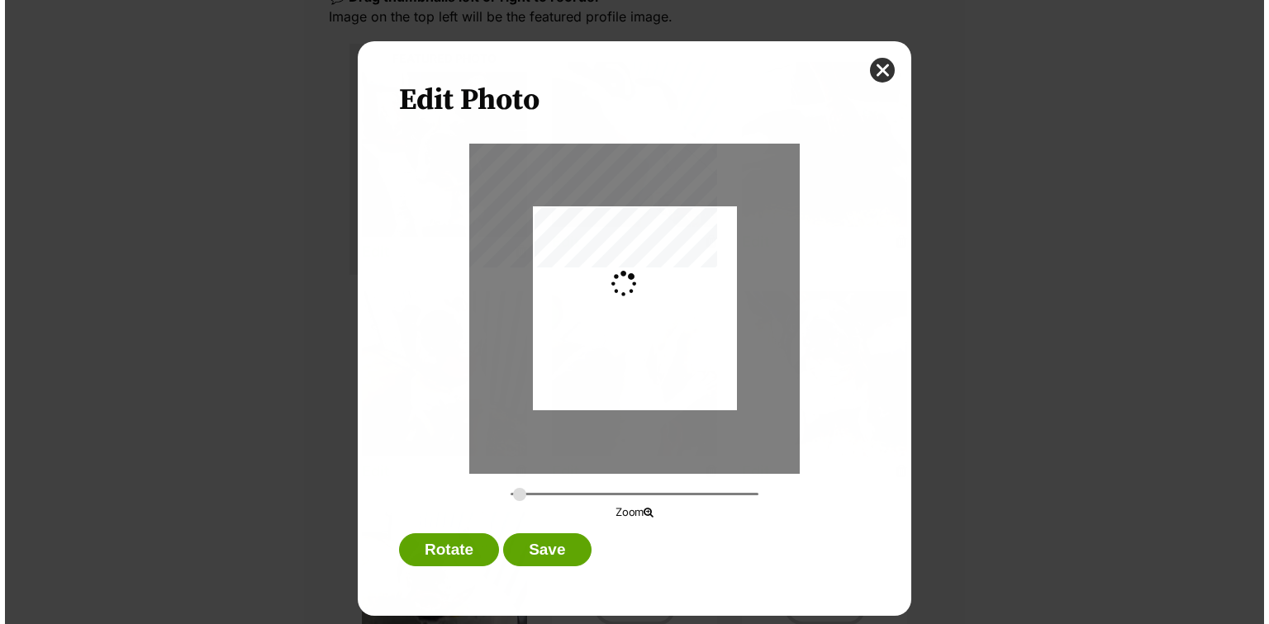
scroll to position [0, 0]
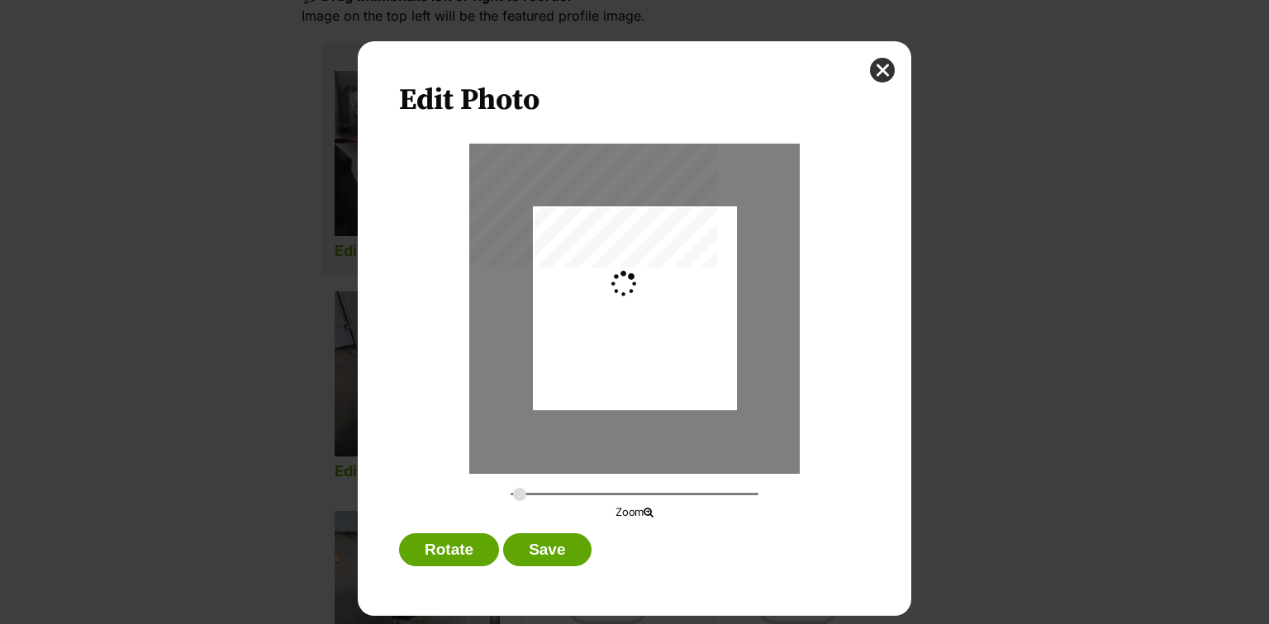
type input "0.2744"
drag, startPoint x: 661, startPoint y: 377, endPoint x: 664, endPoint y: 359, distance: 18.5
click at [664, 359] on div "Dialog Window - Close (Press escape to close)" at bounding box center [635, 290] width 204 height 363
click at [552, 557] on button "Save" at bounding box center [547, 550] width 88 height 33
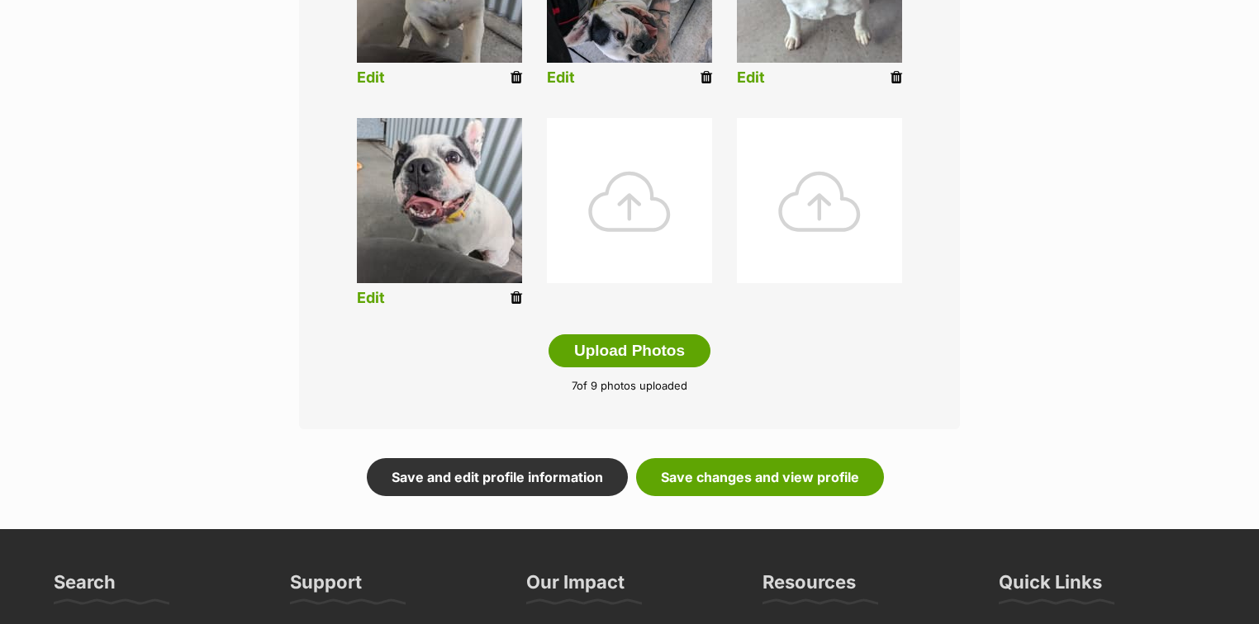
scroll to position [783, 0]
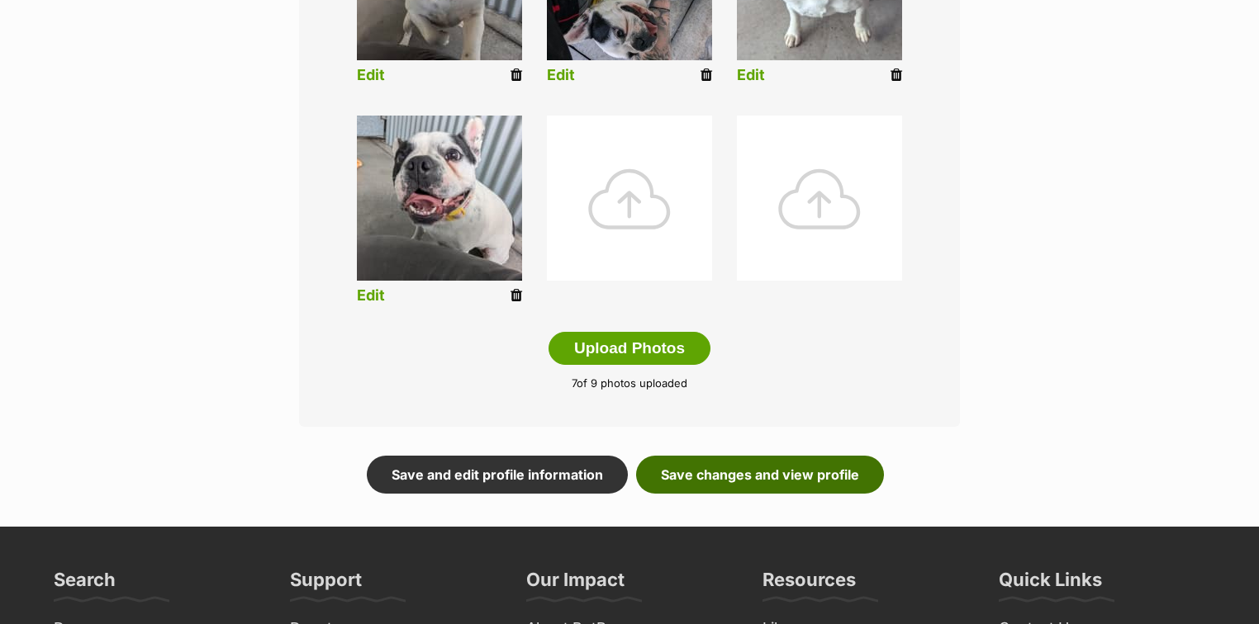
click at [748, 482] on link "Save changes and view profile" at bounding box center [760, 475] width 248 height 38
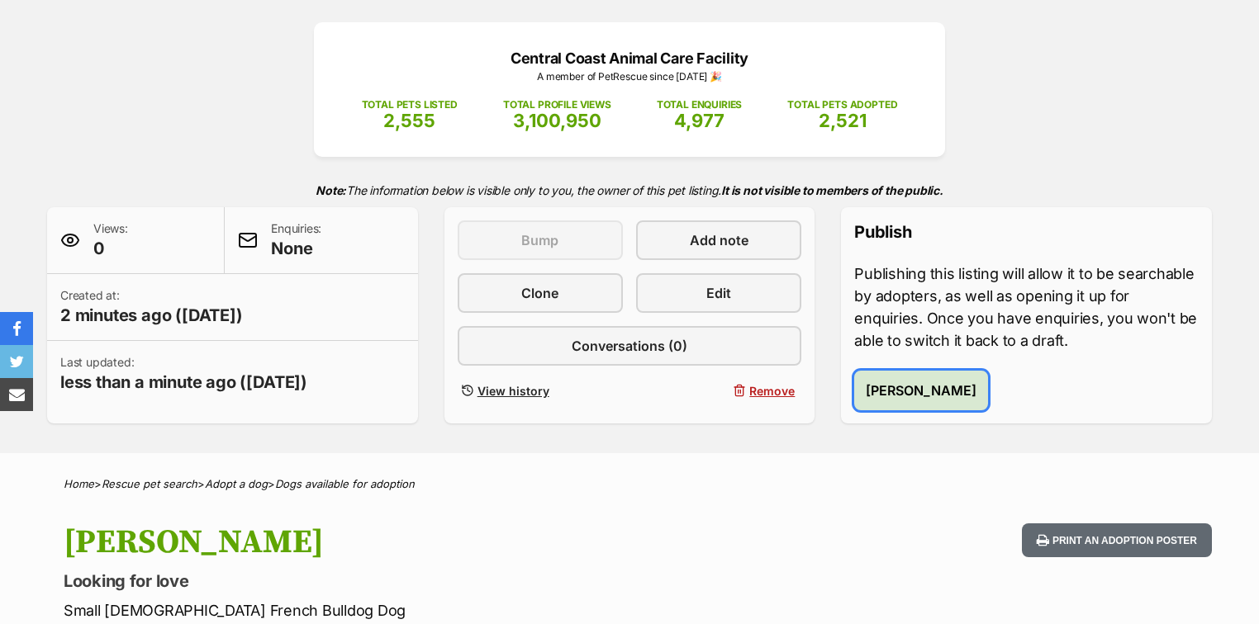
click at [890, 393] on span "[PERSON_NAME]" at bounding box center [921, 391] width 111 height 20
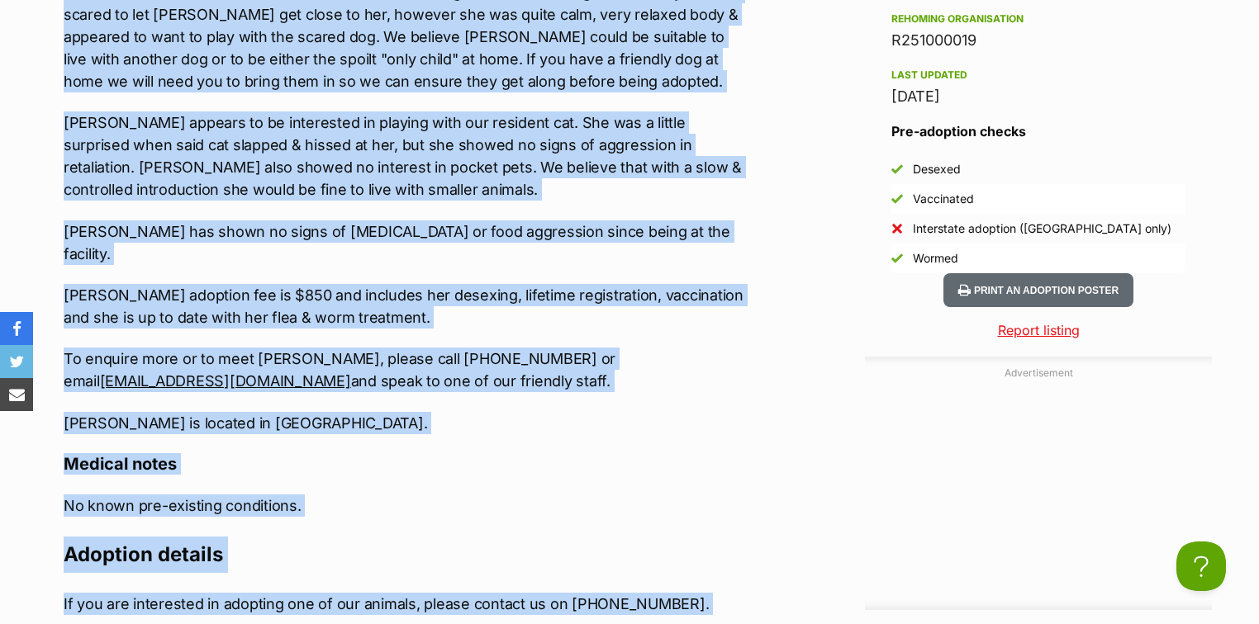
scroll to position [1917, 0]
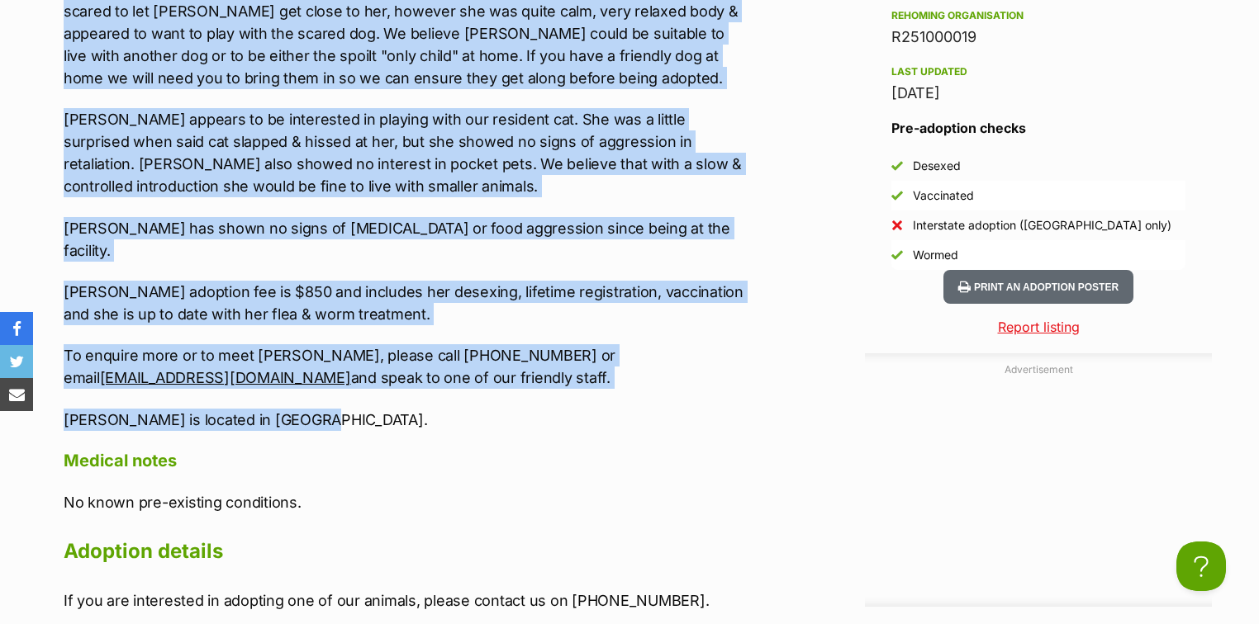
drag, startPoint x: 62, startPoint y: 171, endPoint x: 334, endPoint y: 398, distance: 354.2
click at [334, 398] on div "Upload Videos About [PERSON_NAME] Introducing [PERSON_NAME]! [PERSON_NAME] is a…" at bounding box center [396, 249] width 699 height 1454
copy div "Introducing [PERSON_NAME]! [PERSON_NAME] is a [DEMOGRAPHIC_DATA] Bulldog born o…"
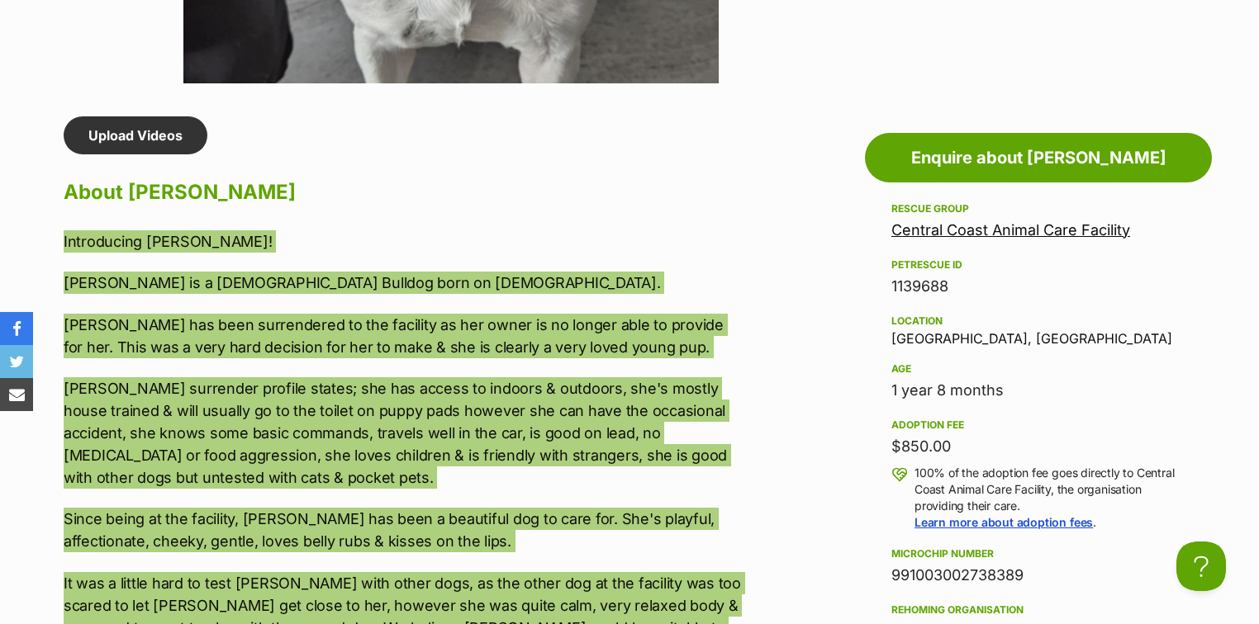
scroll to position [0, 0]
